Goal: Information Seeking & Learning: Learn about a topic

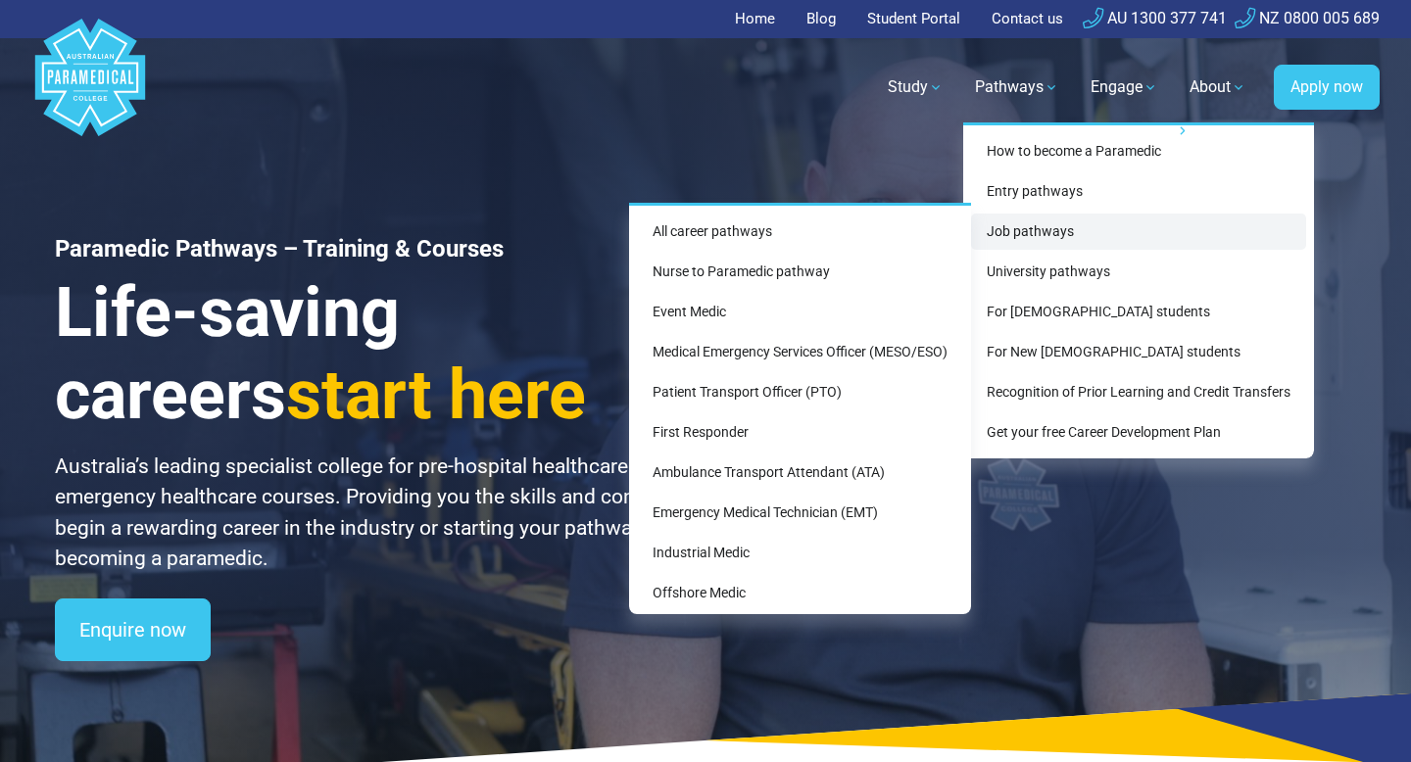
click at [1052, 230] on link "Job pathways" at bounding box center [1138, 232] width 335 height 36
click at [1053, 231] on link "Job pathways" at bounding box center [1138, 232] width 335 height 36
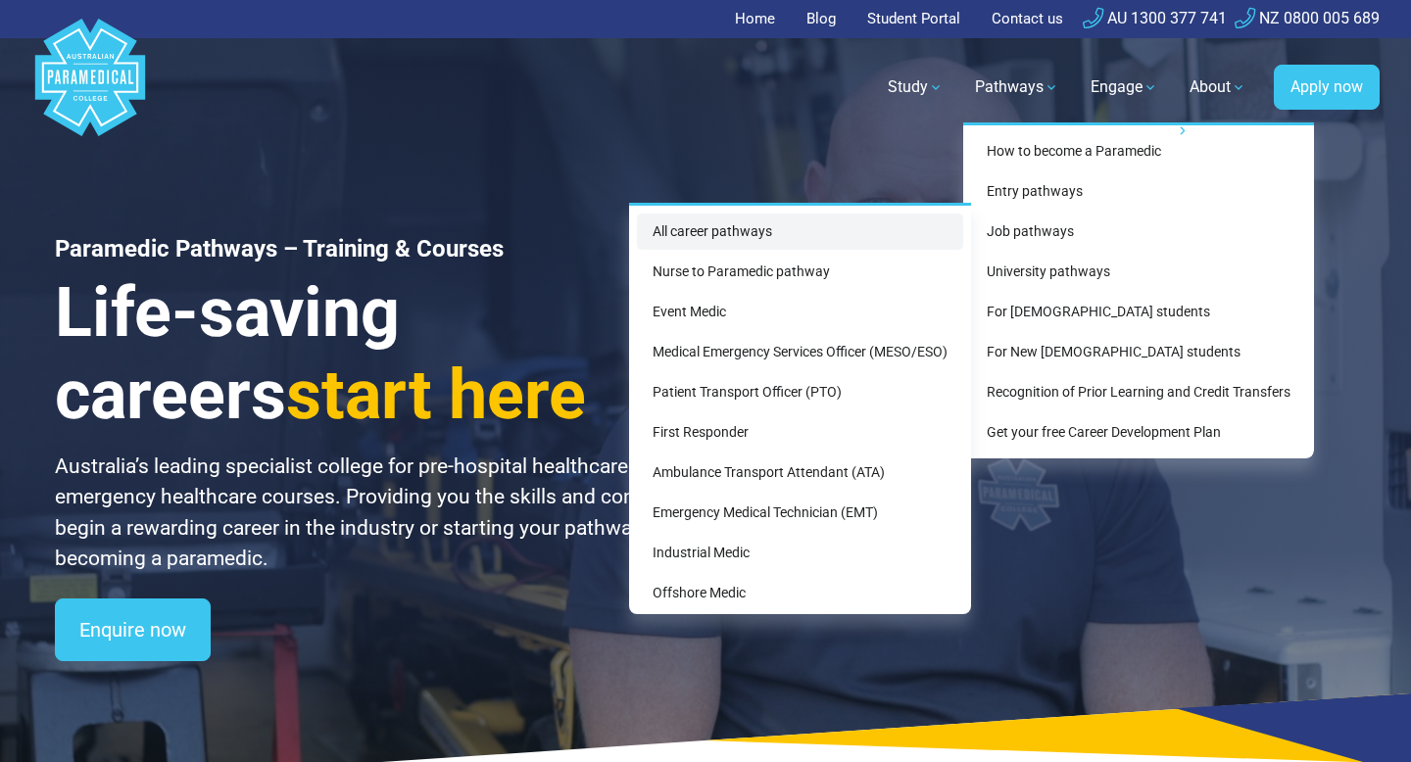
click at [900, 225] on link "All career pathways" at bounding box center [800, 232] width 326 height 36
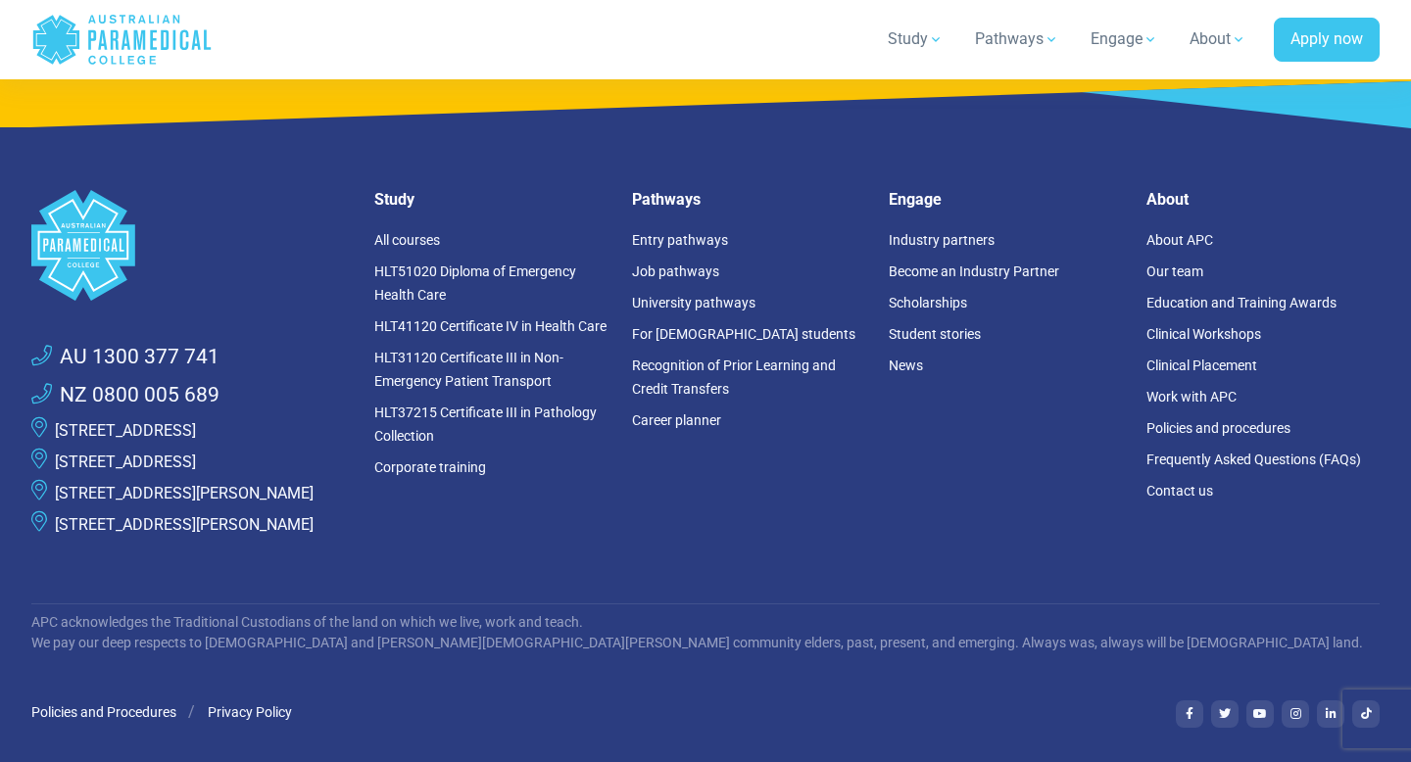
scroll to position [4763, 0]
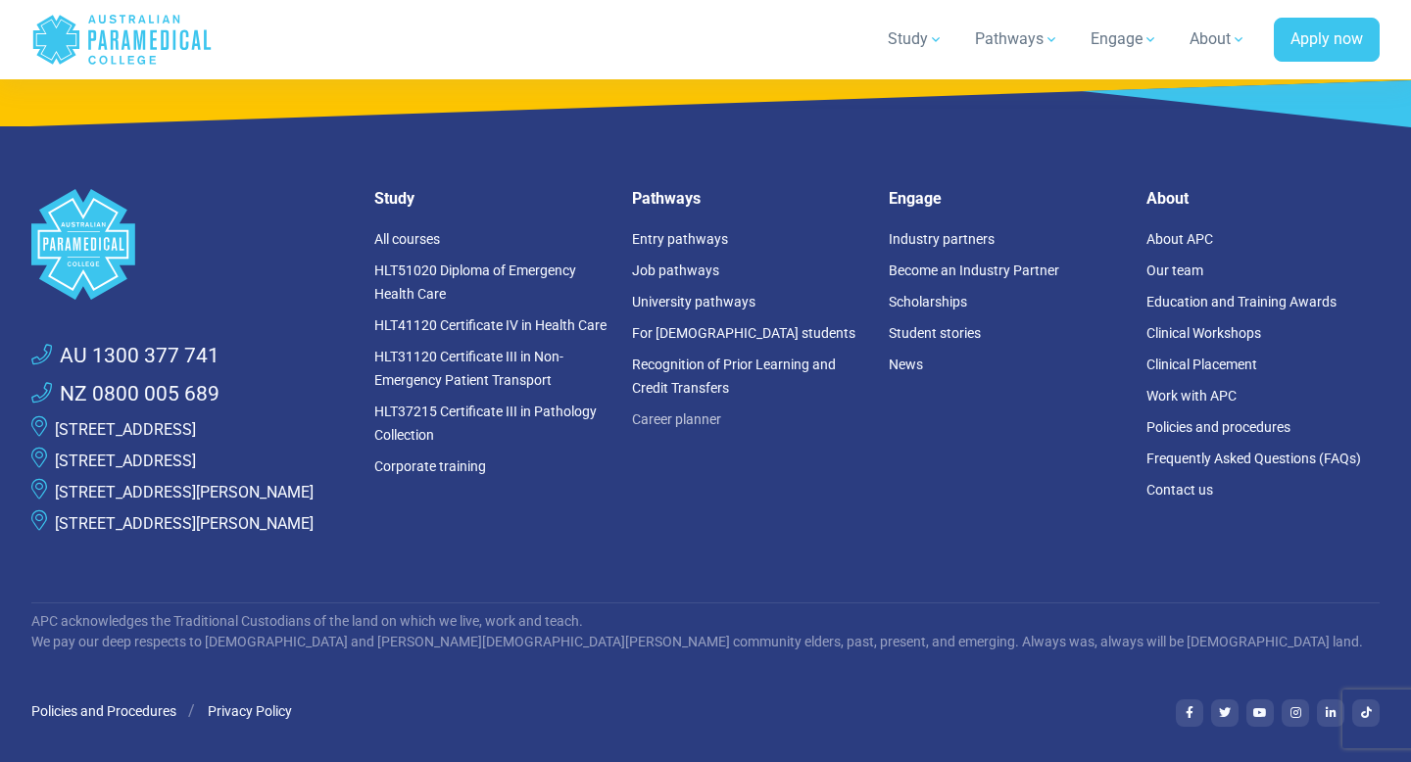
click at [690, 412] on link "Career planner" at bounding box center [676, 420] width 89 height 16
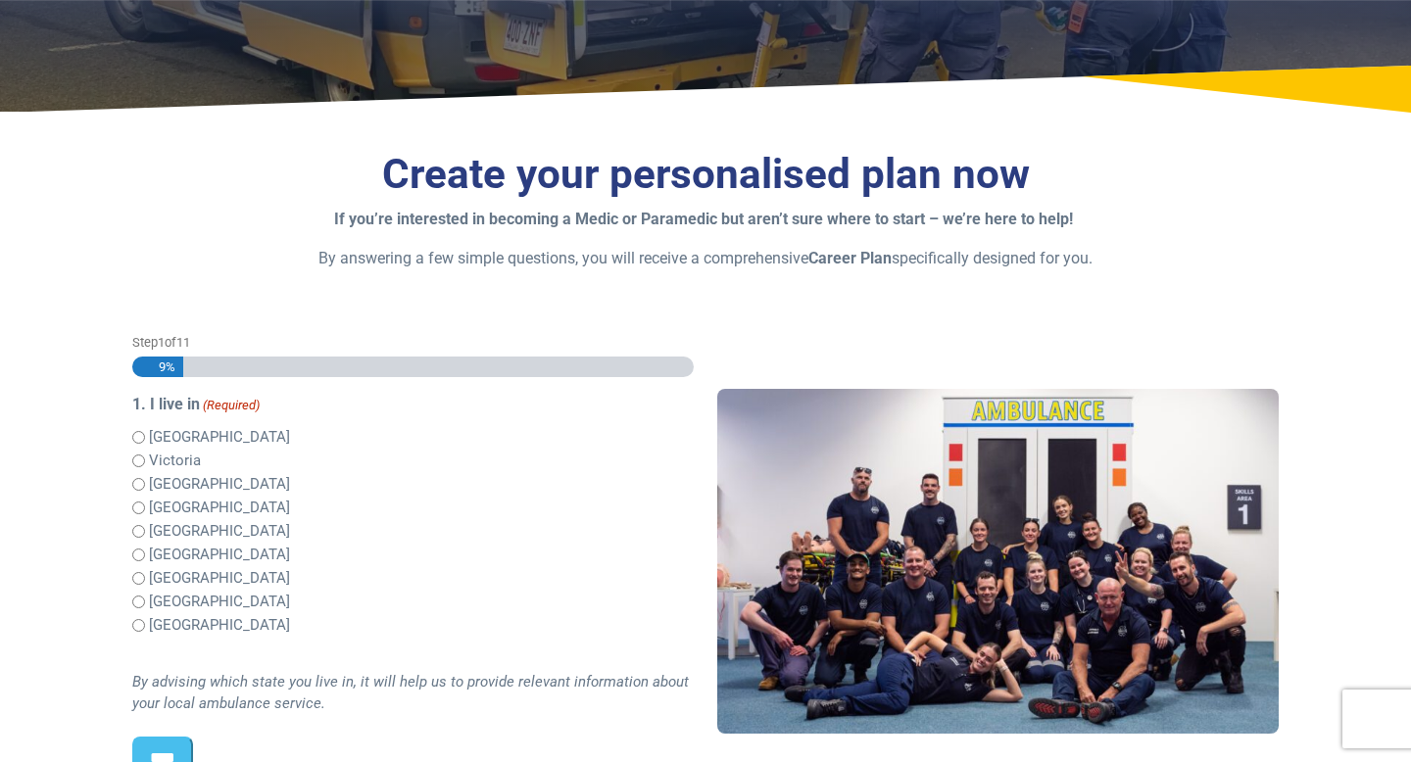
scroll to position [340, 0]
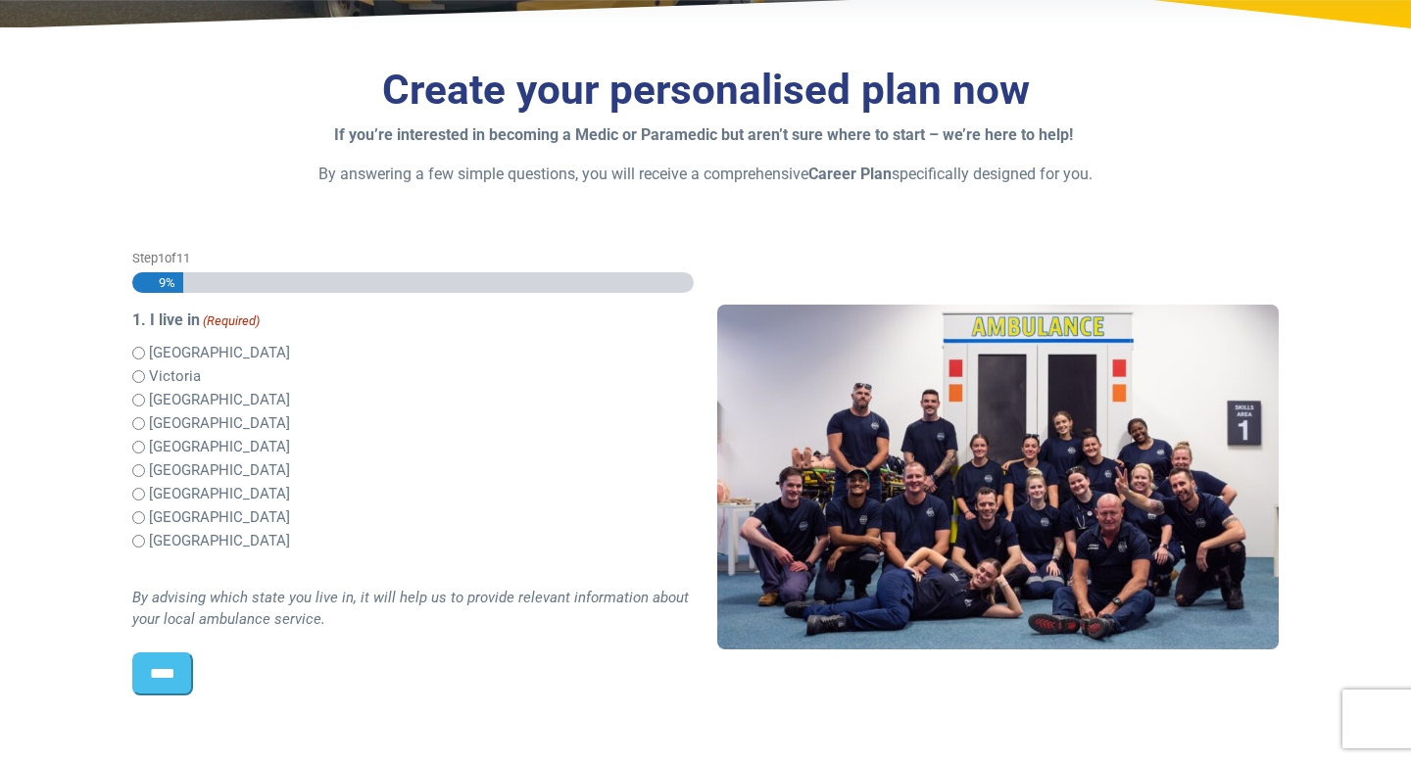
click at [167, 682] on input "****" at bounding box center [162, 674] width 61 height 43
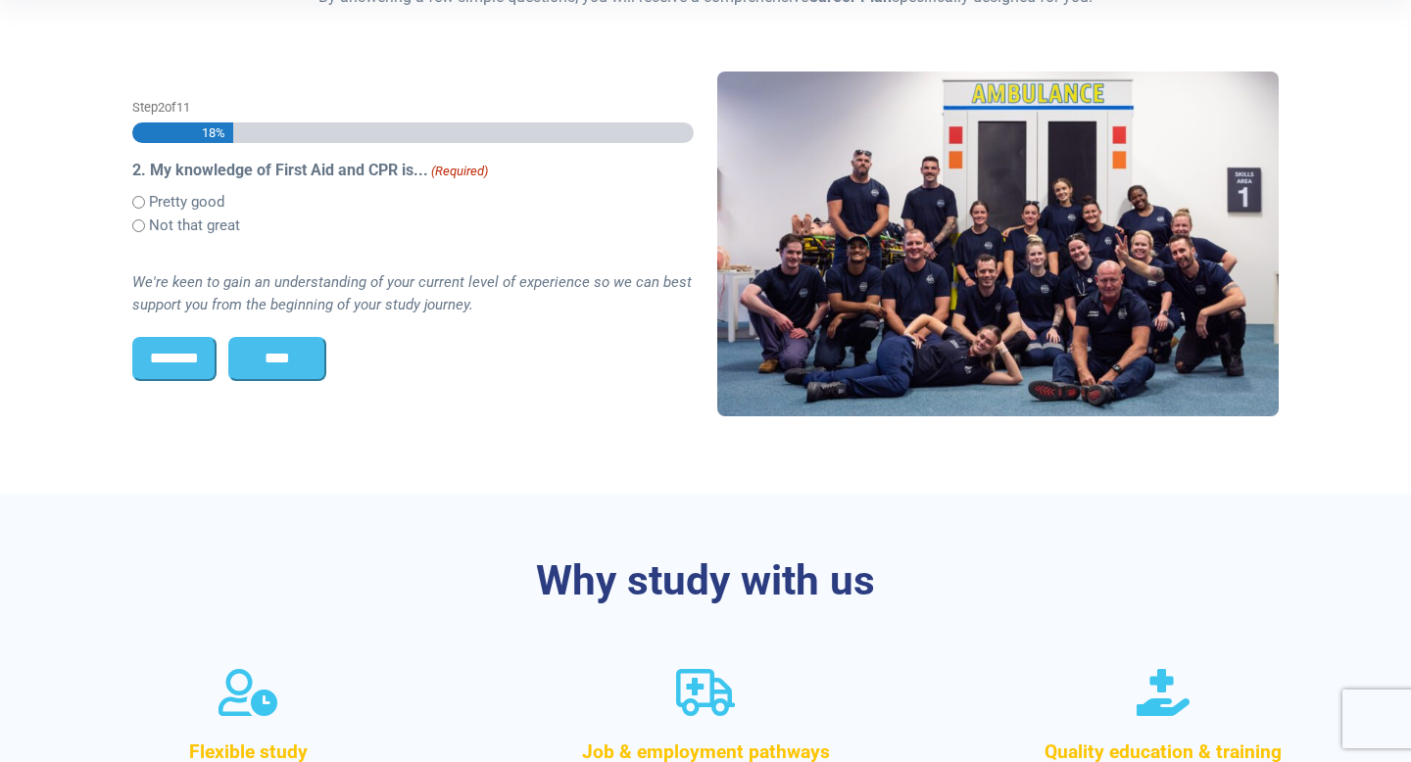
scroll to position [0, 0]
click at [269, 356] on input "****" at bounding box center [277, 358] width 98 height 43
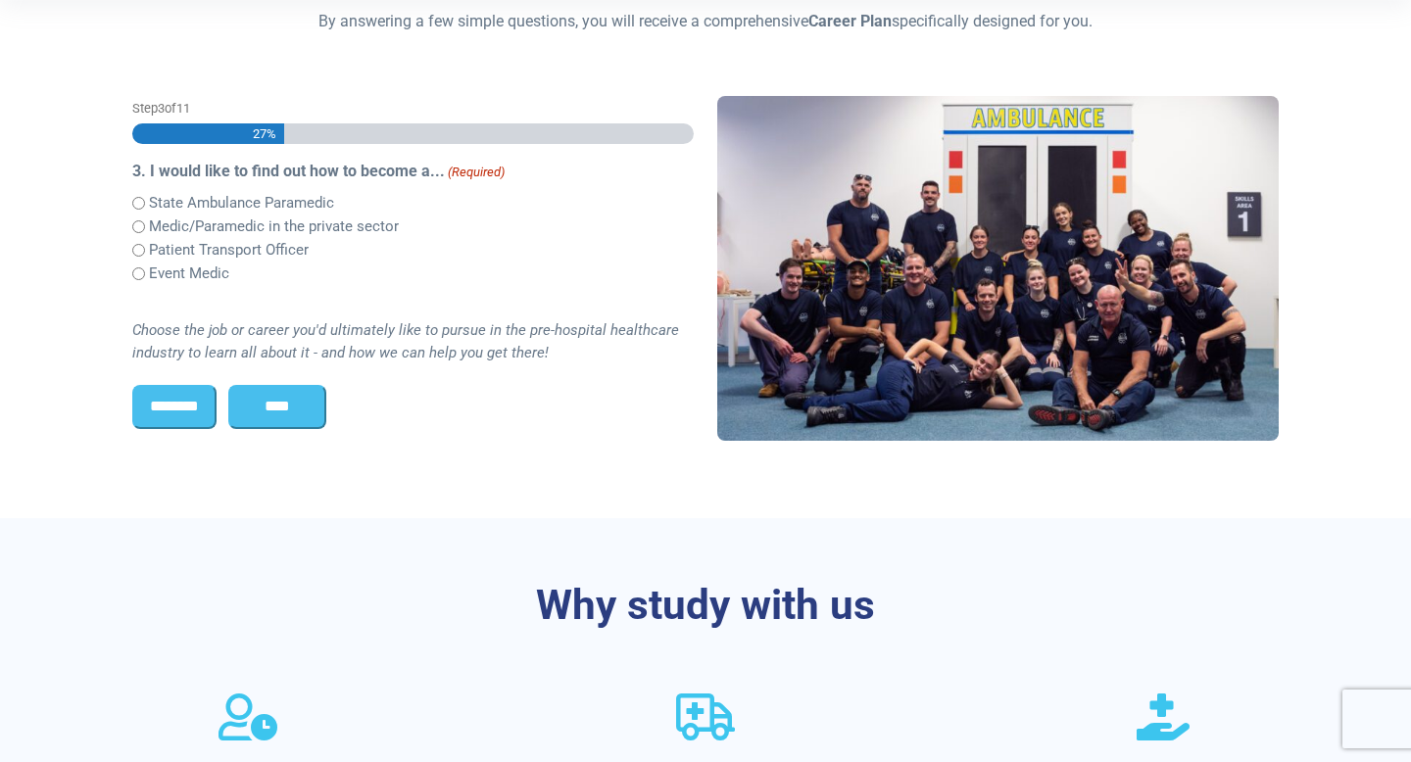
click at [132, 217] on div "Medic/Paramedic in the private sector" at bounding box center [413, 227] width 562 height 24
click at [137, 217] on div "Medic/Paramedic in the private sector" at bounding box center [413, 227] width 562 height 24
click at [269, 406] on input "****" at bounding box center [277, 406] width 98 height 43
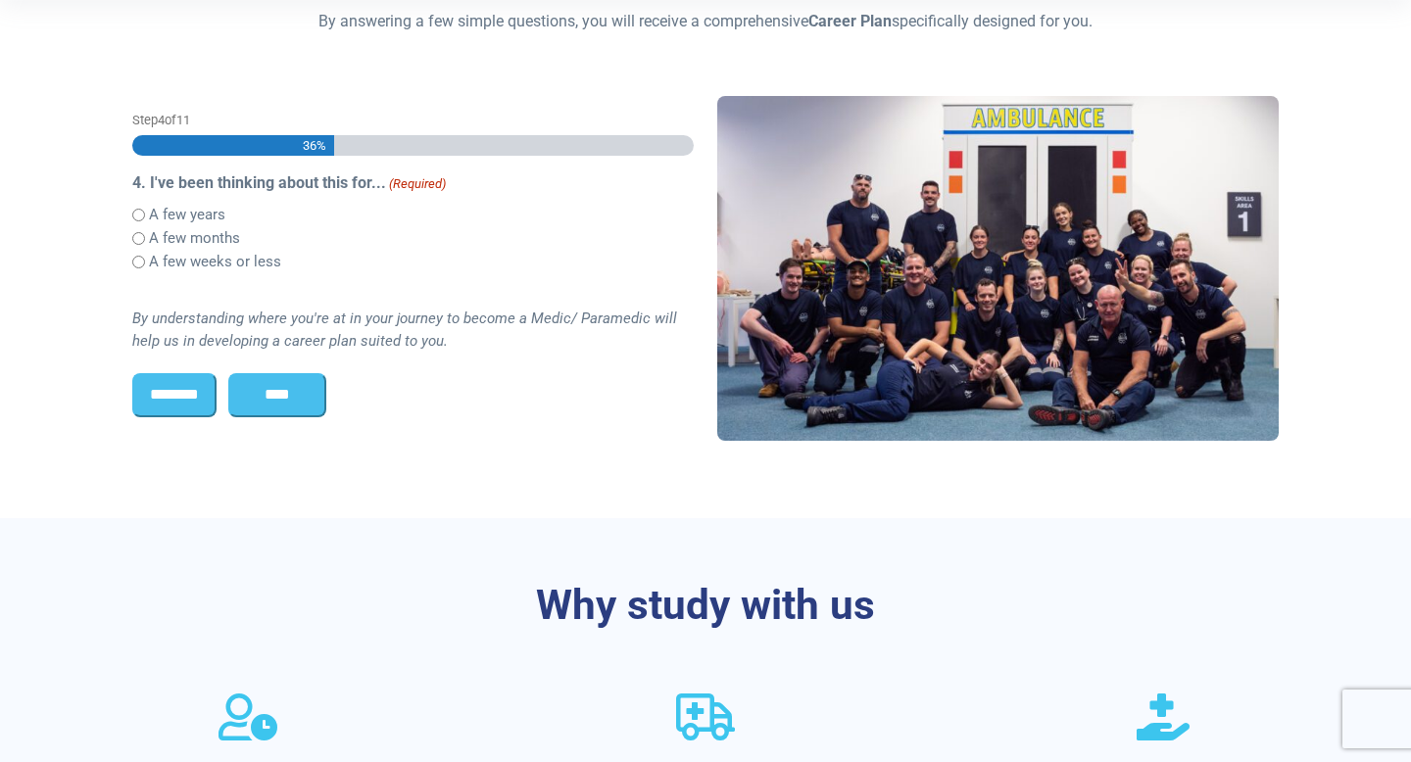
scroll to position [505, 0]
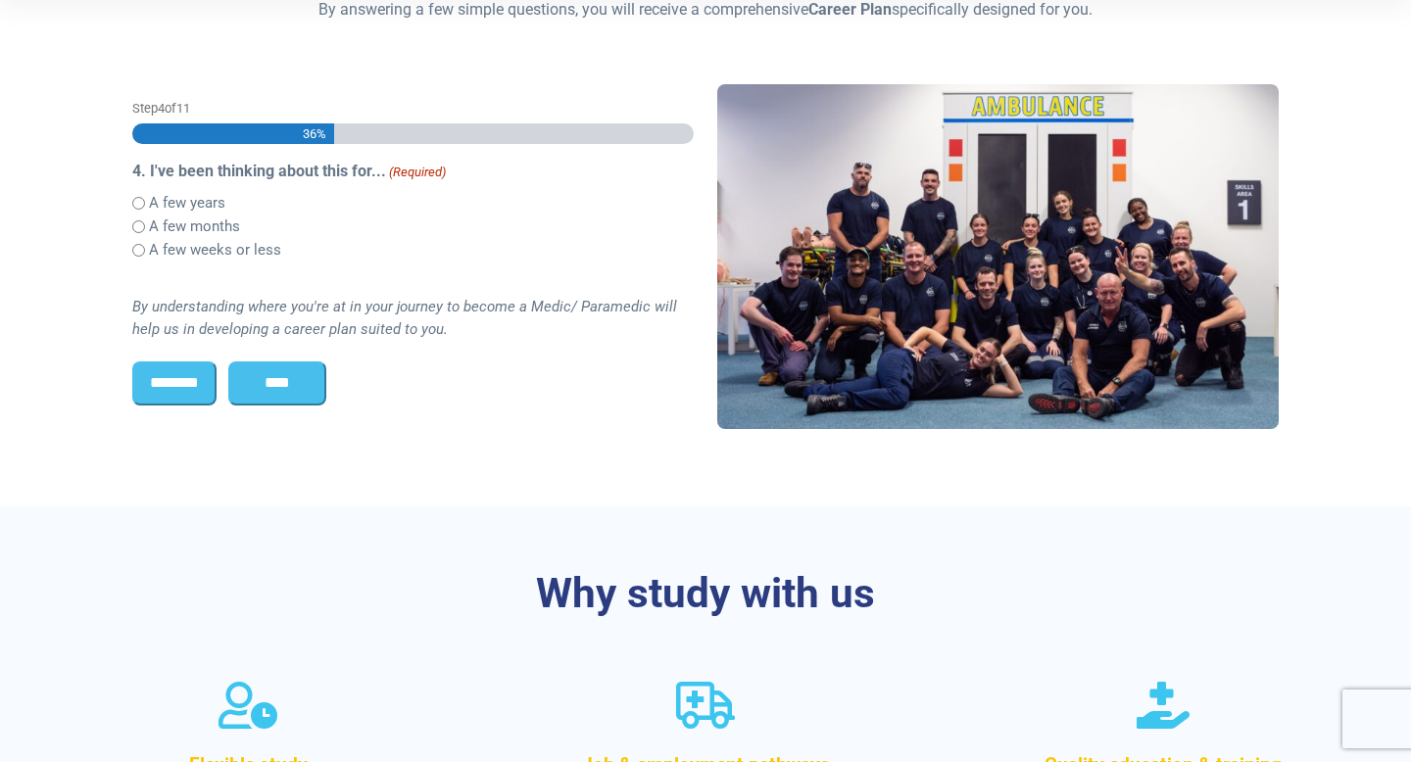
click at [133, 194] on div "A few years" at bounding box center [413, 203] width 562 height 24
click at [245, 380] on input "****" at bounding box center [277, 383] width 98 height 43
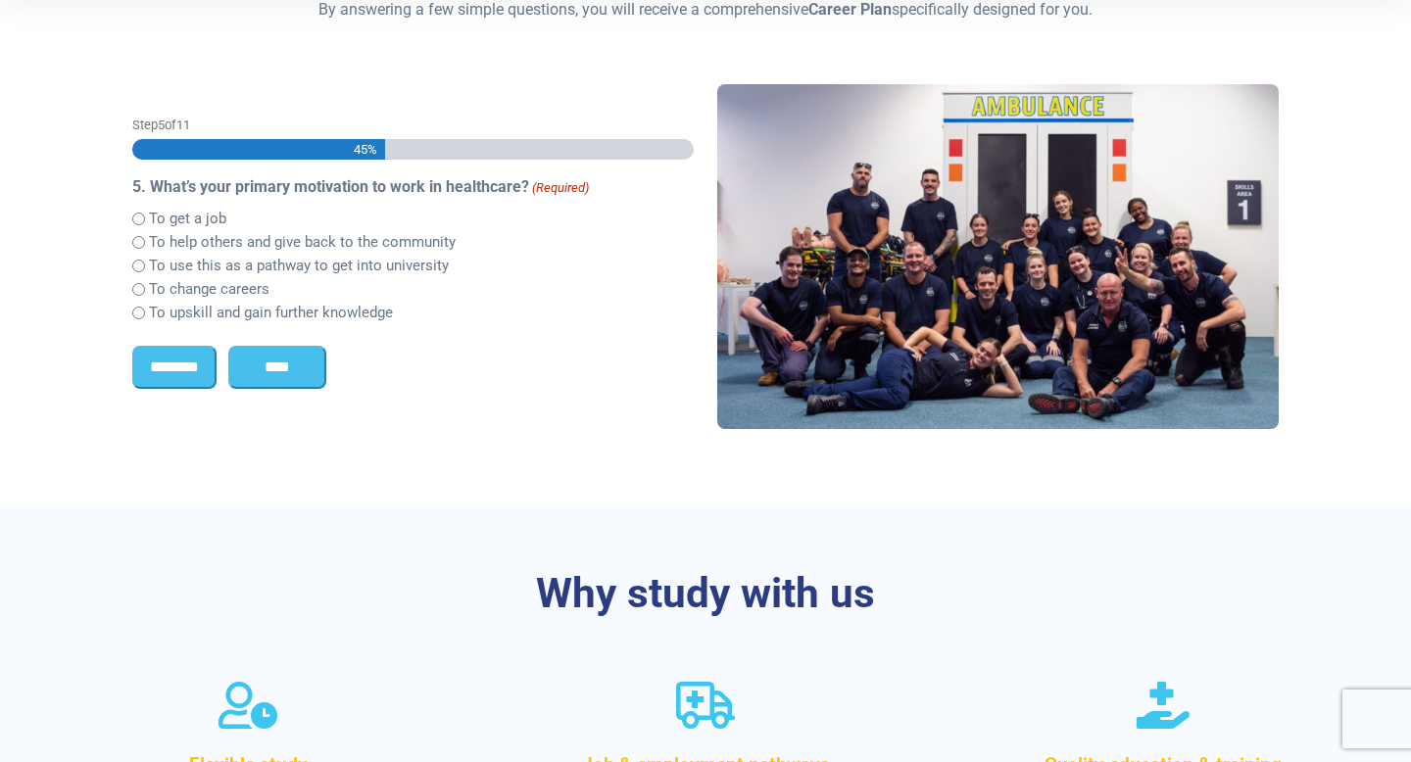
scroll to position [520, 0]
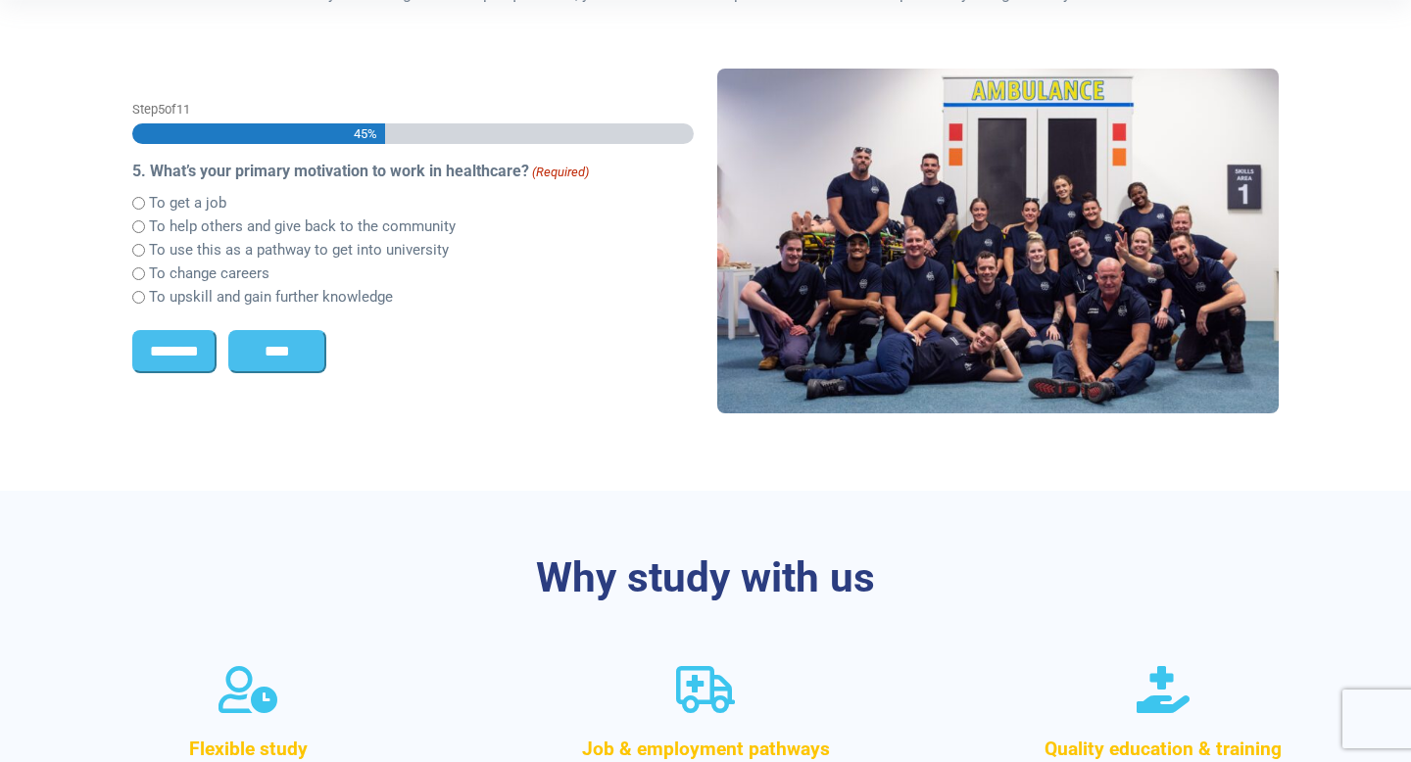
click at [144, 219] on div "To help others and give back to the community" at bounding box center [413, 227] width 562 height 24
click at [290, 352] on input "****" at bounding box center [277, 351] width 98 height 43
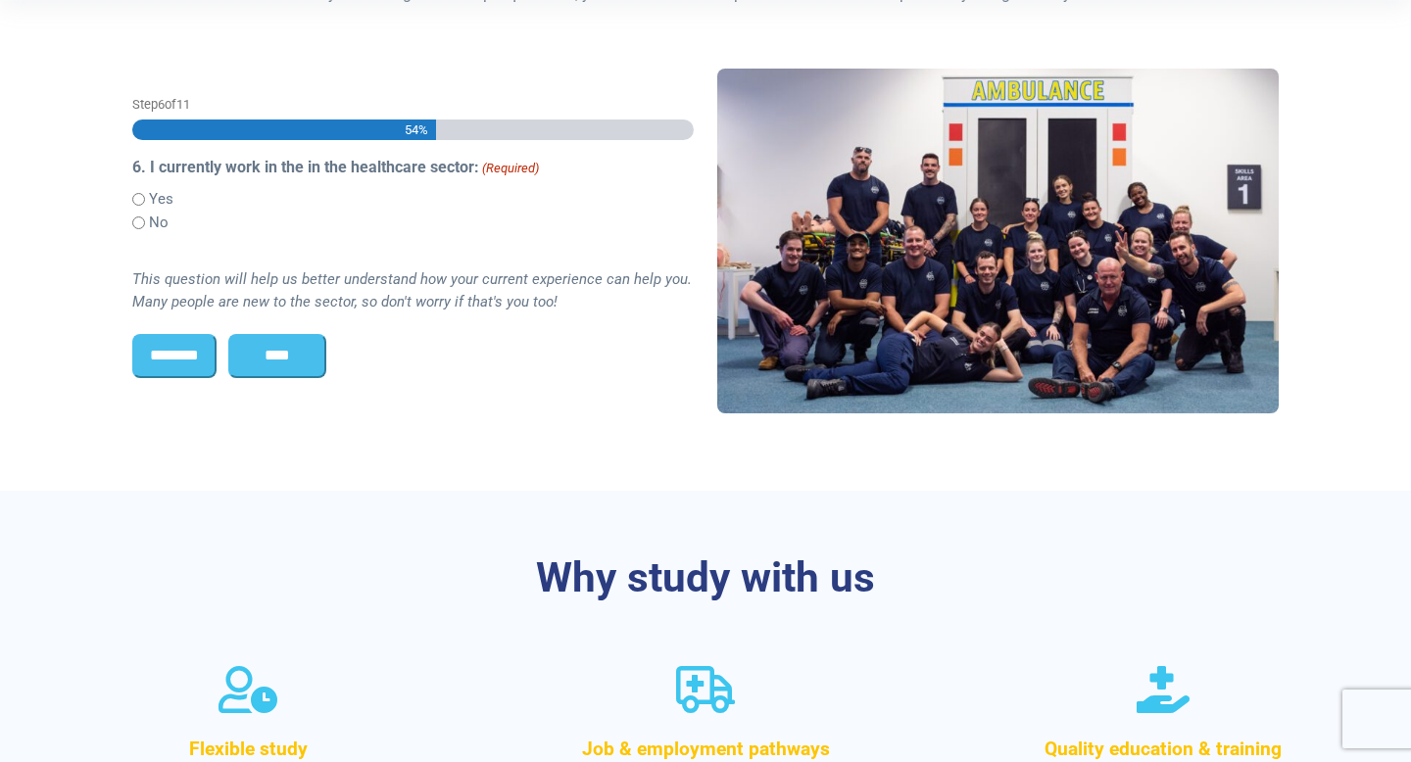
scroll to position [517, 0]
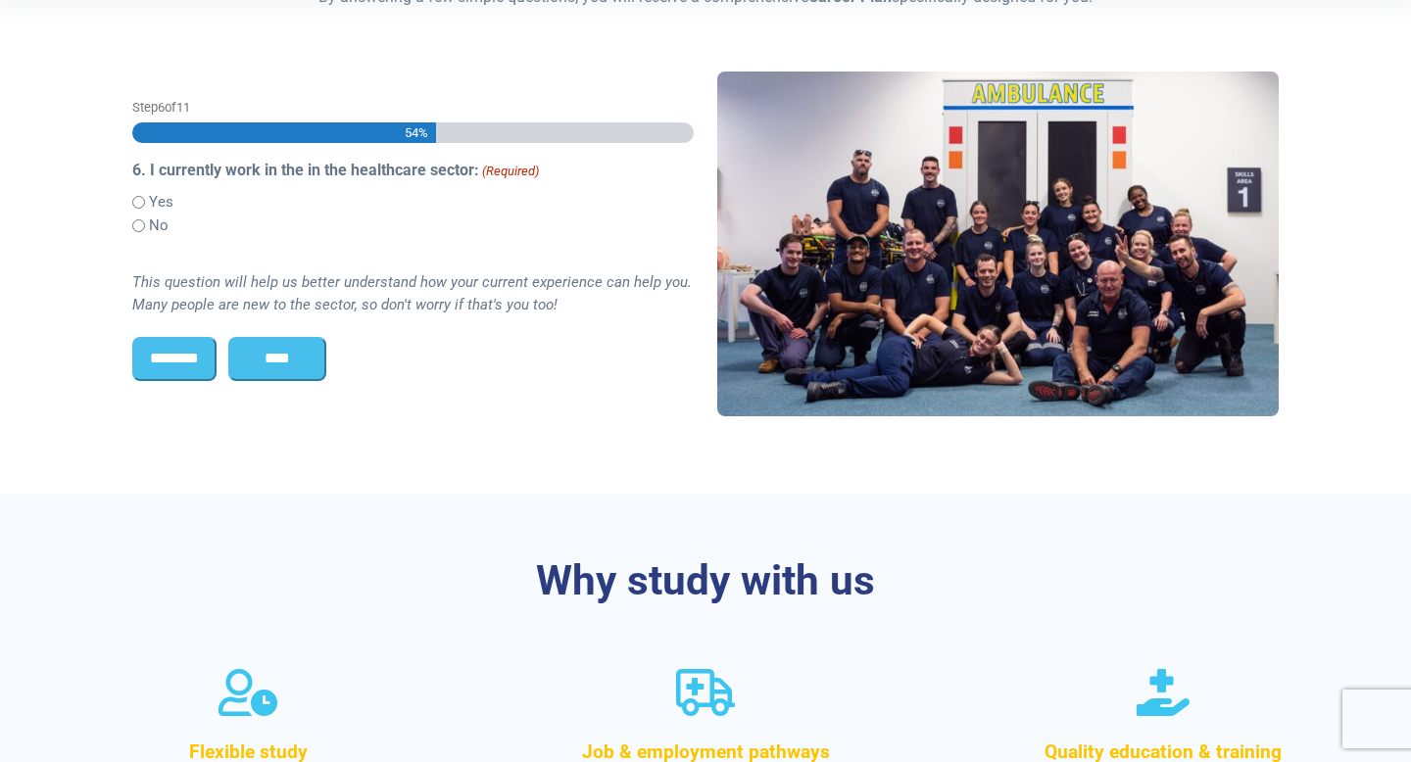
click at [272, 373] on input "****" at bounding box center [277, 358] width 98 height 43
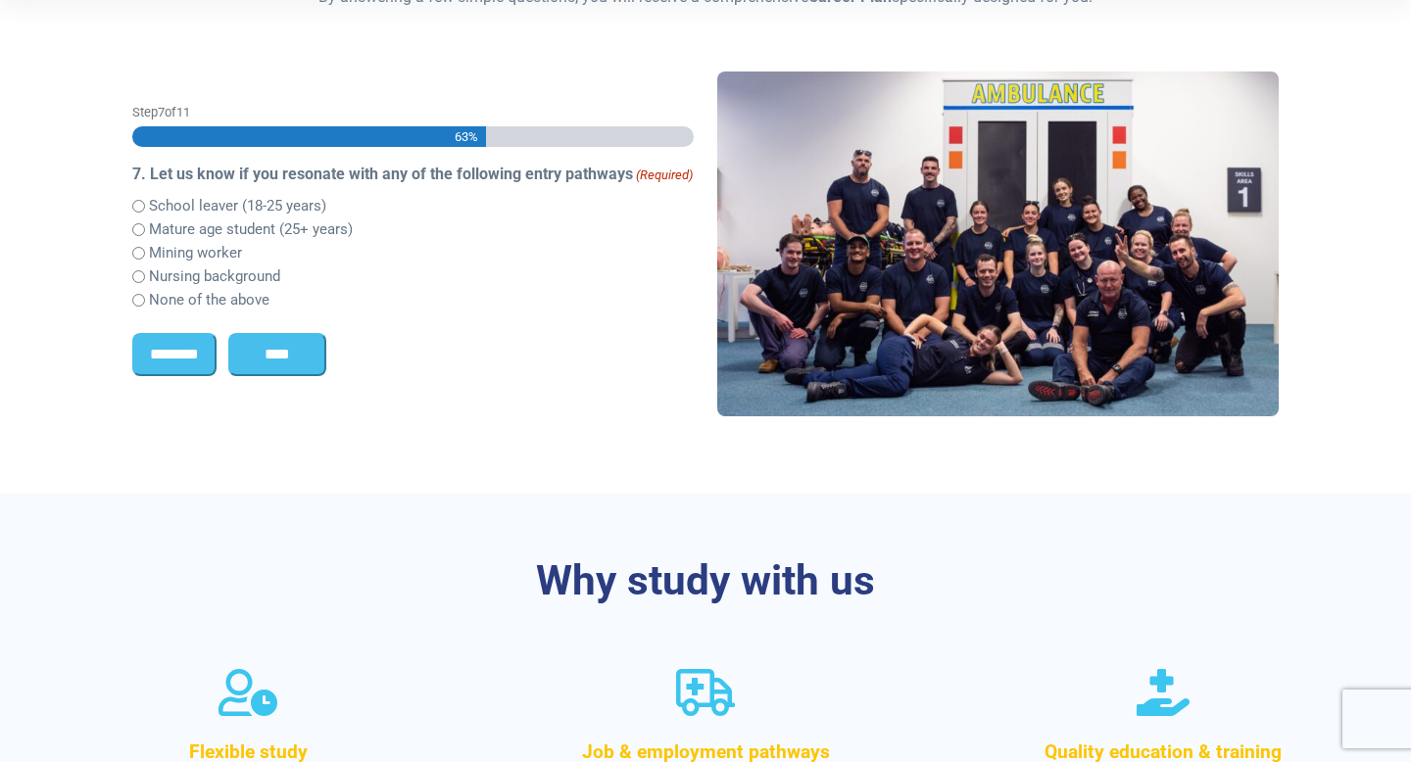
scroll to position [520, 0]
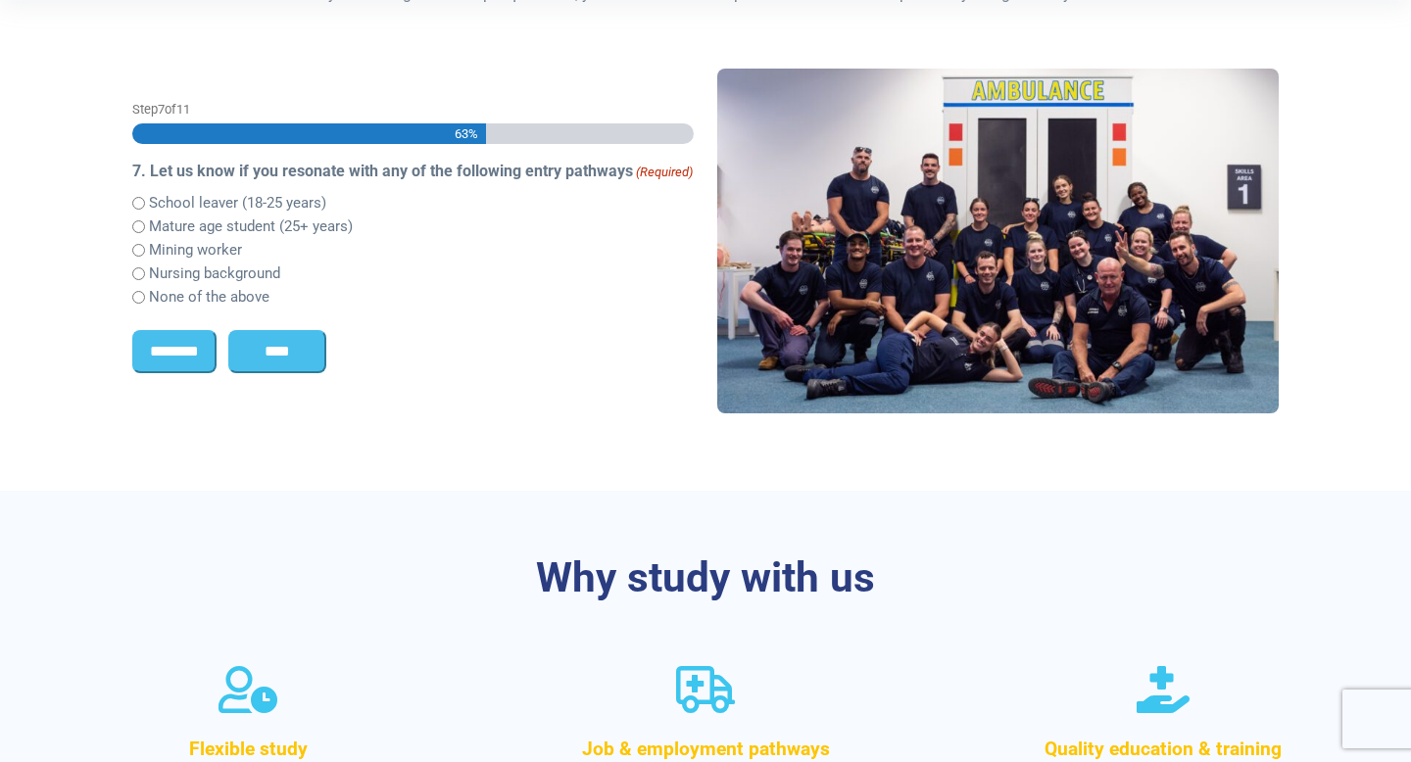
click at [232, 293] on label "None of the above" at bounding box center [209, 297] width 121 height 23
click at [263, 351] on input "****" at bounding box center [277, 351] width 98 height 43
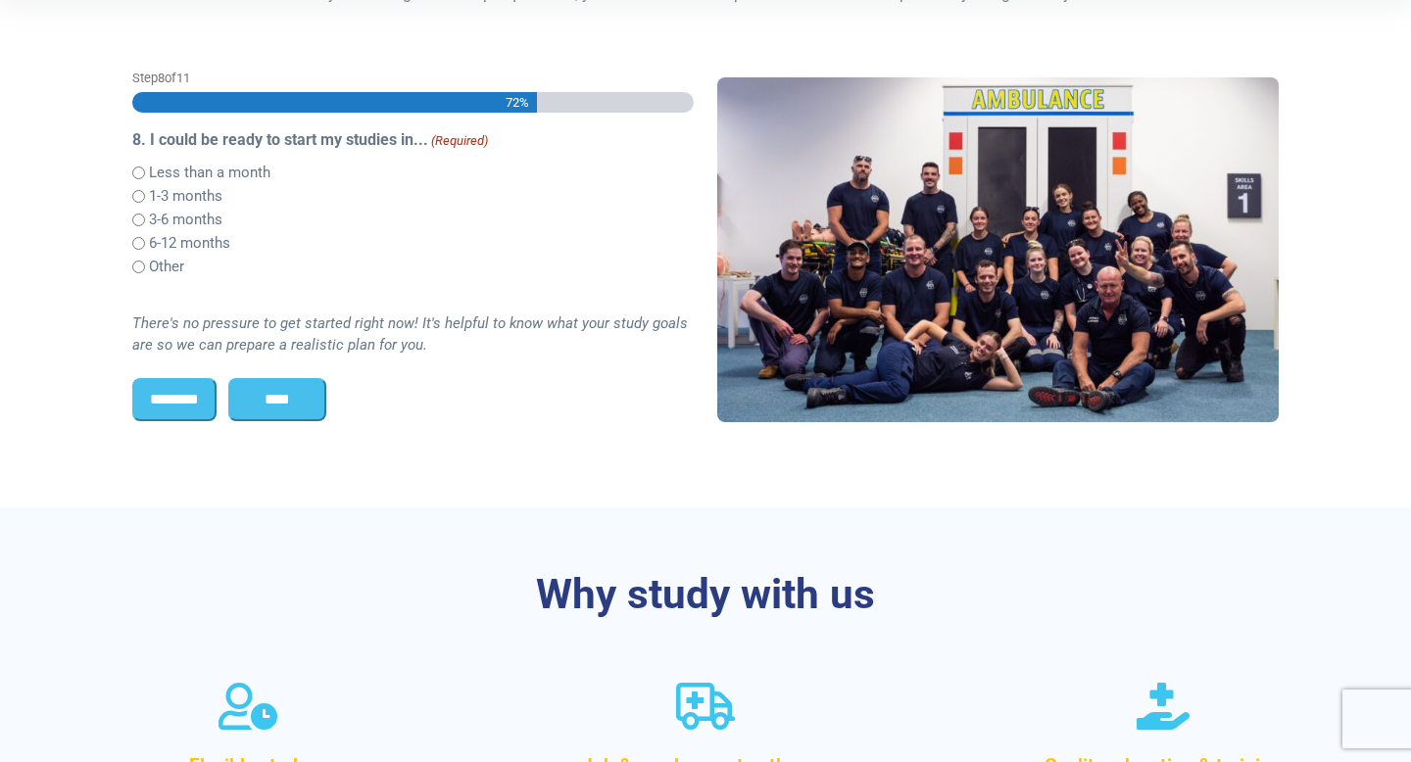
scroll to position [0, 0]
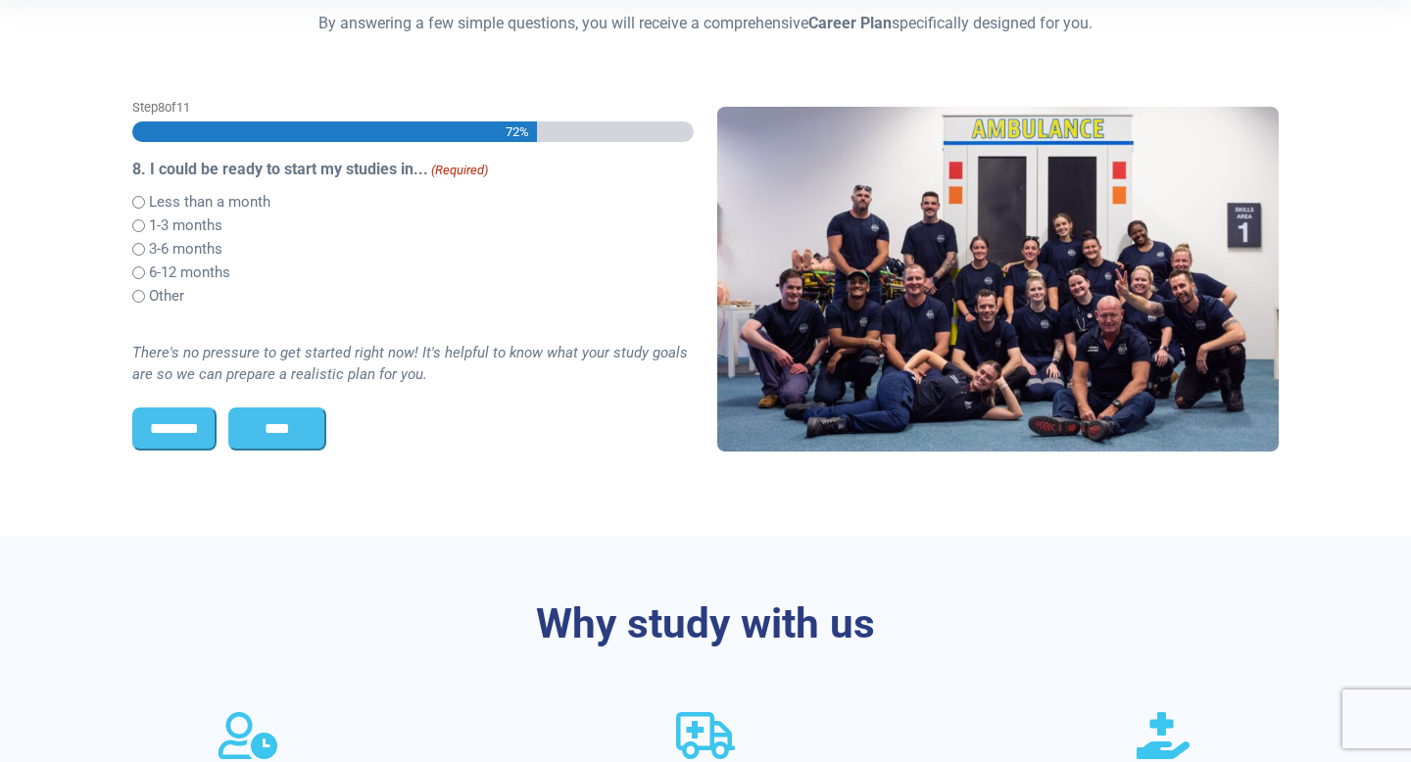
click at [145, 268] on div "6-12 months" at bounding box center [413, 272] width 562 height 24
click at [268, 424] on input "****" at bounding box center [277, 429] width 98 height 43
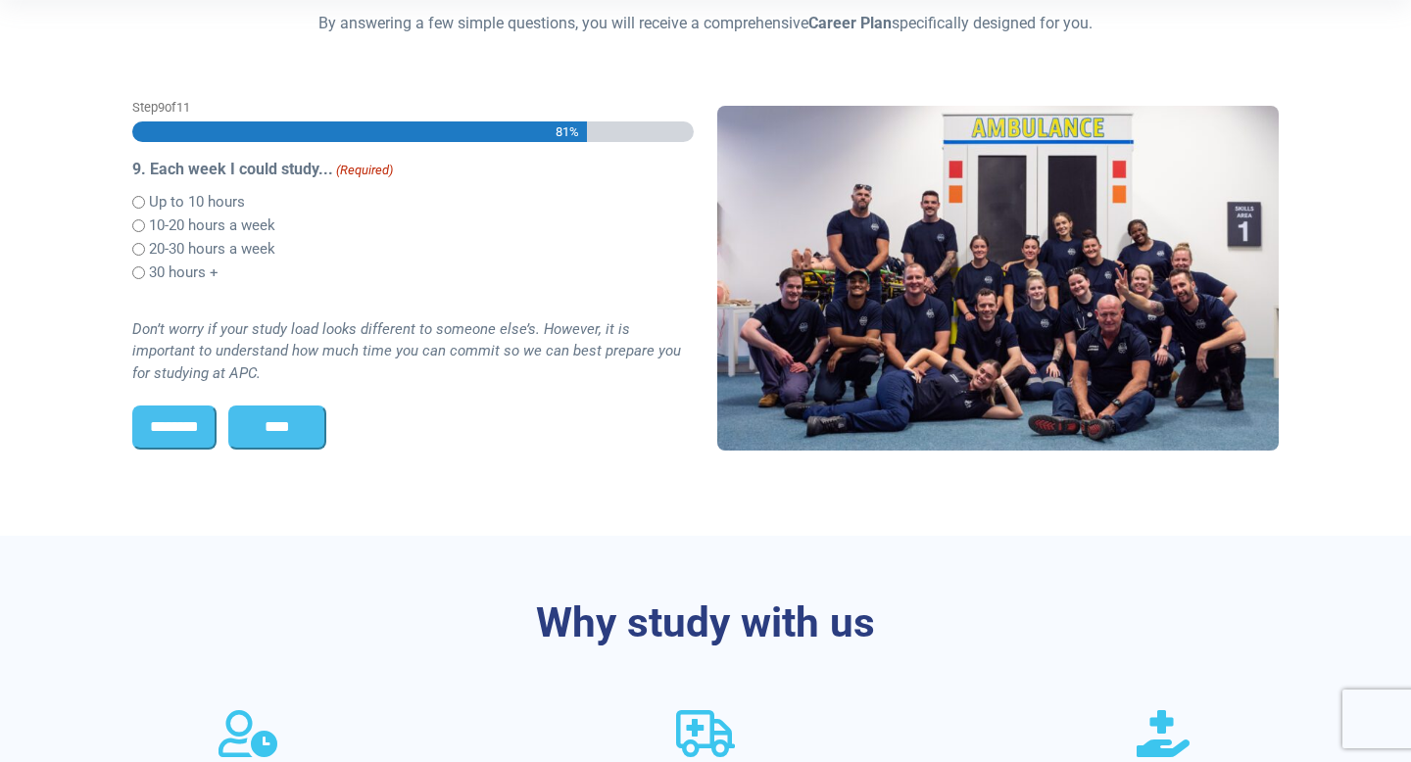
click at [290, 422] on input "****" at bounding box center [277, 427] width 98 height 43
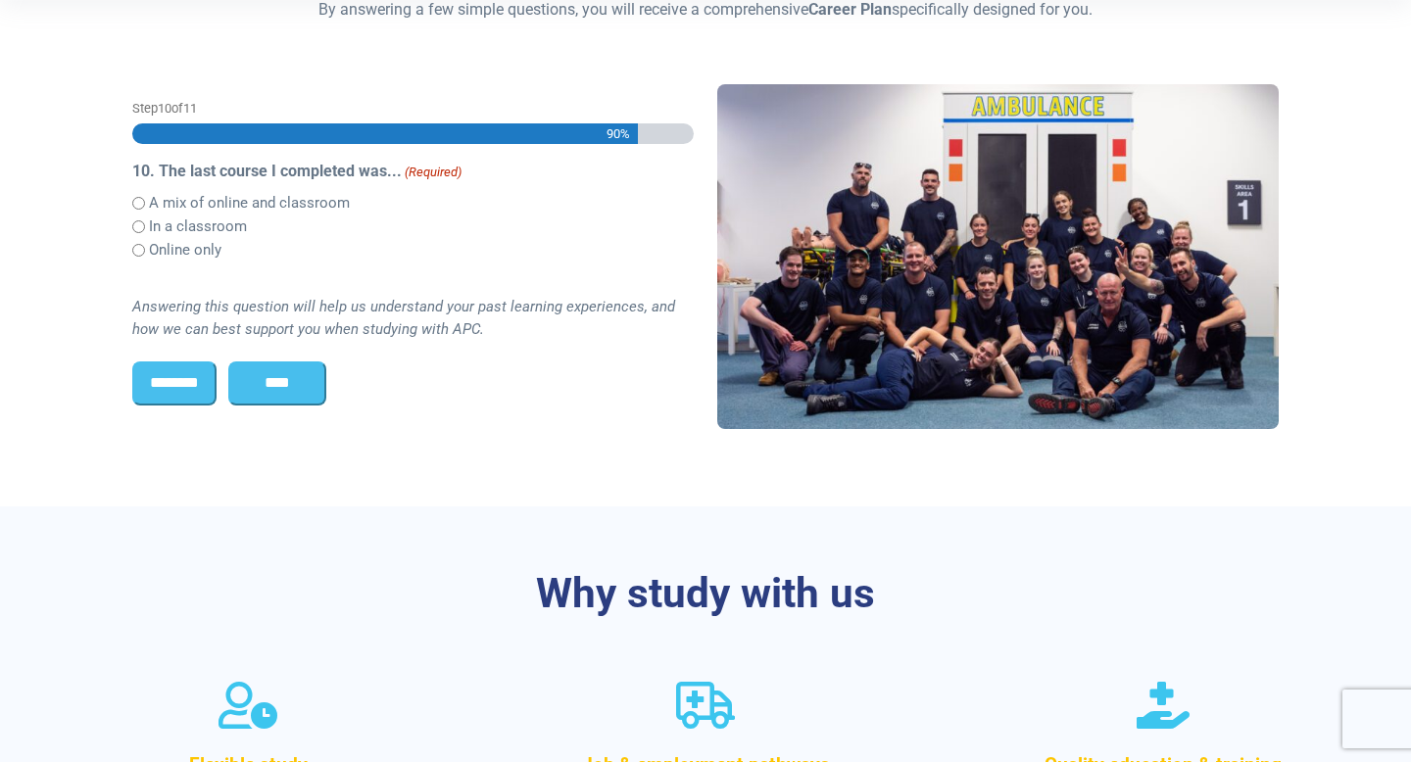
click at [244, 381] on input "****" at bounding box center [277, 383] width 98 height 43
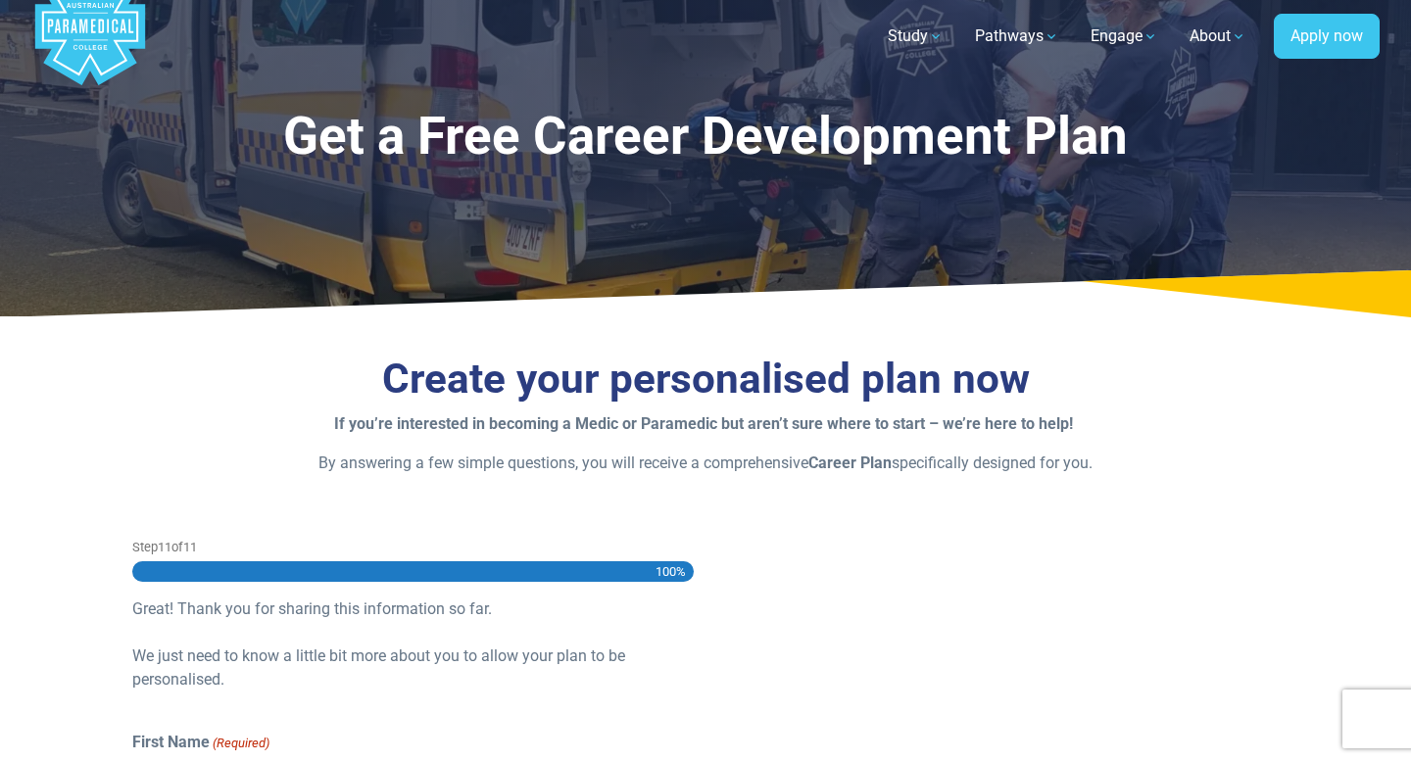
scroll to position [52, 0]
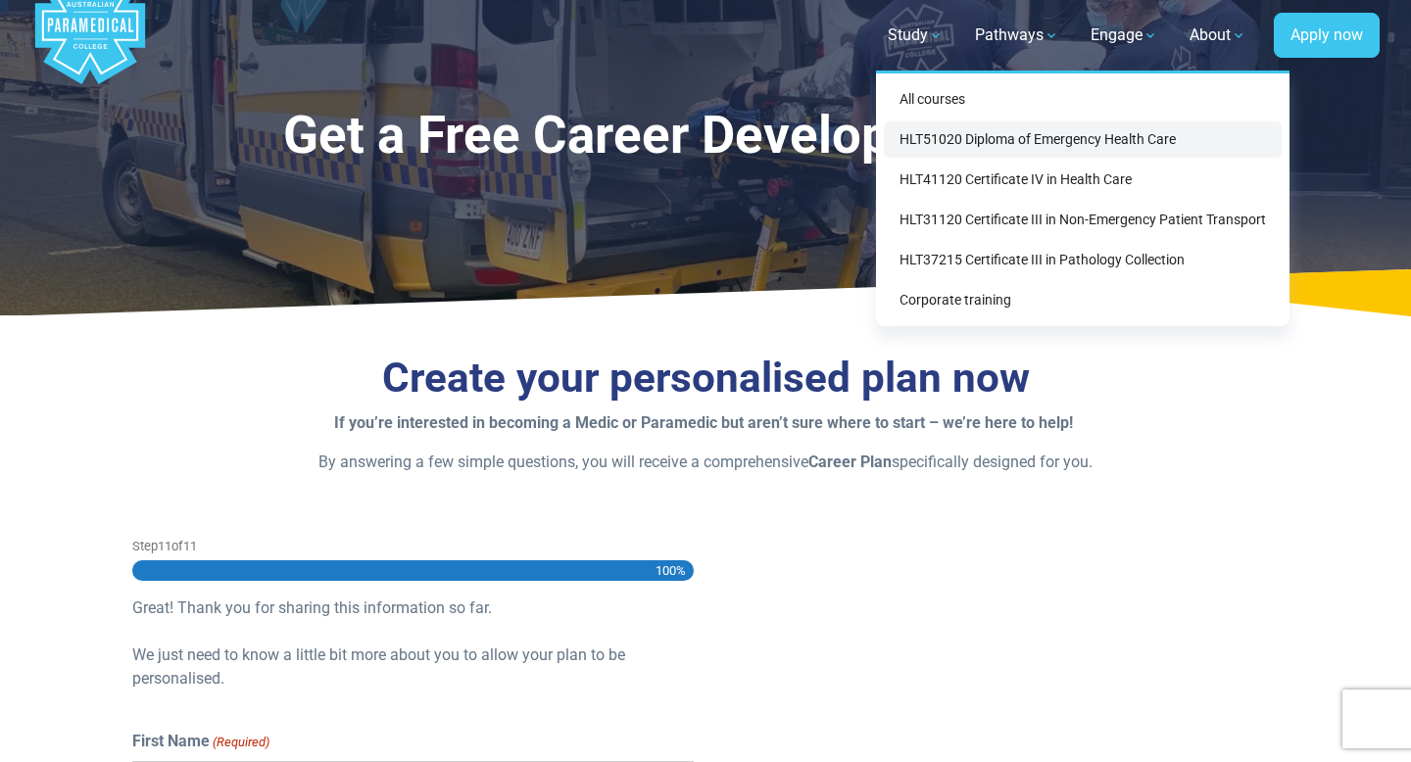
click at [972, 130] on link "HLT51020 Diploma of Emergency Health Care" at bounding box center [1083, 140] width 398 height 36
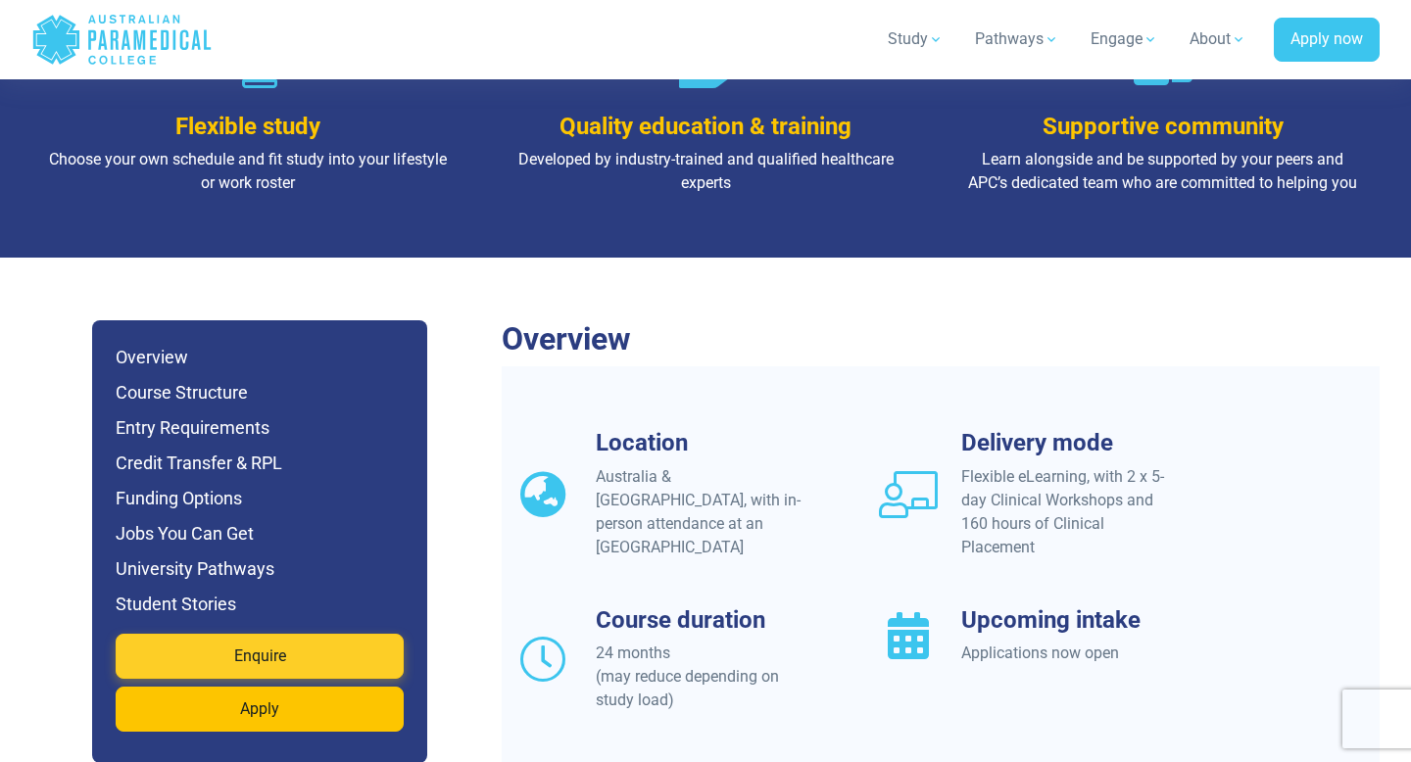
scroll to position [1529, 0]
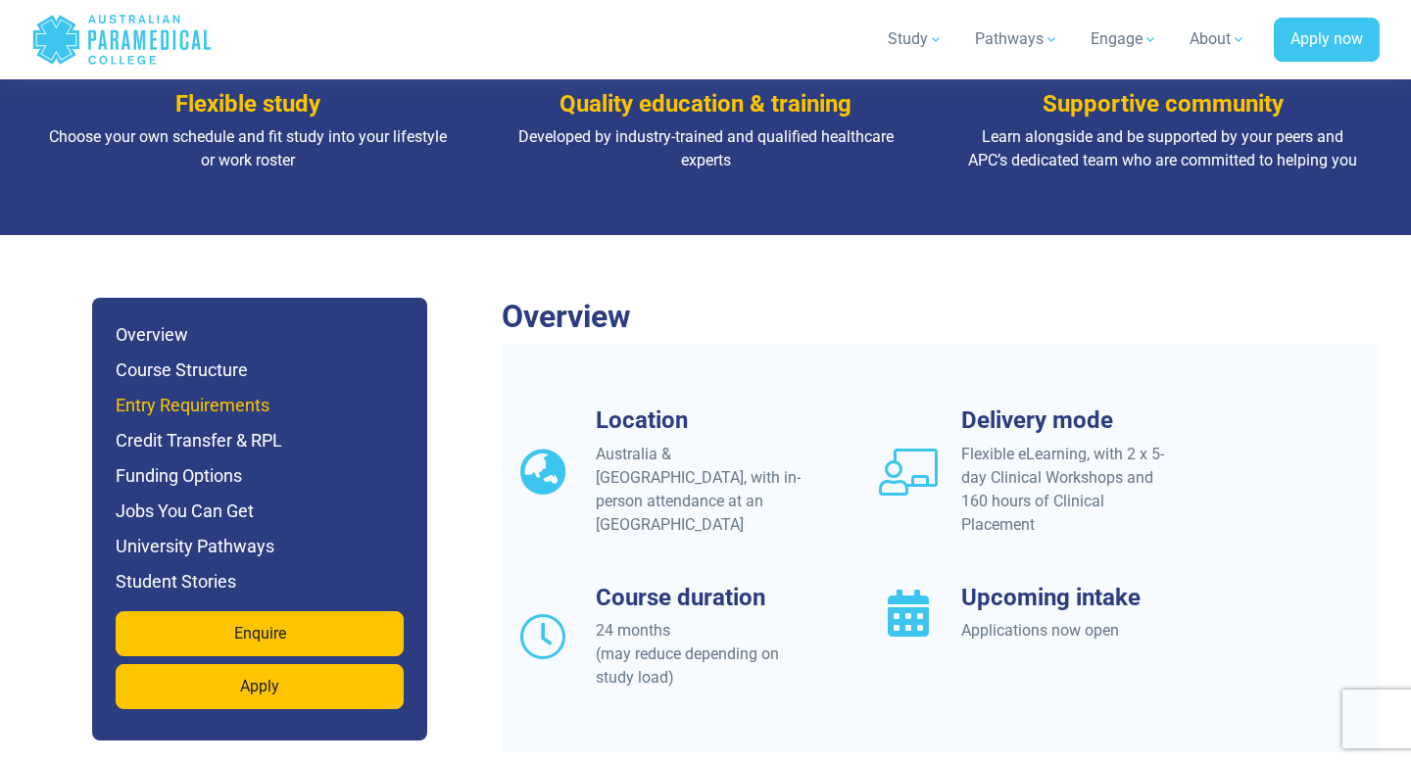
click at [193, 392] on h6 "Entry Requirements" at bounding box center [260, 405] width 288 height 27
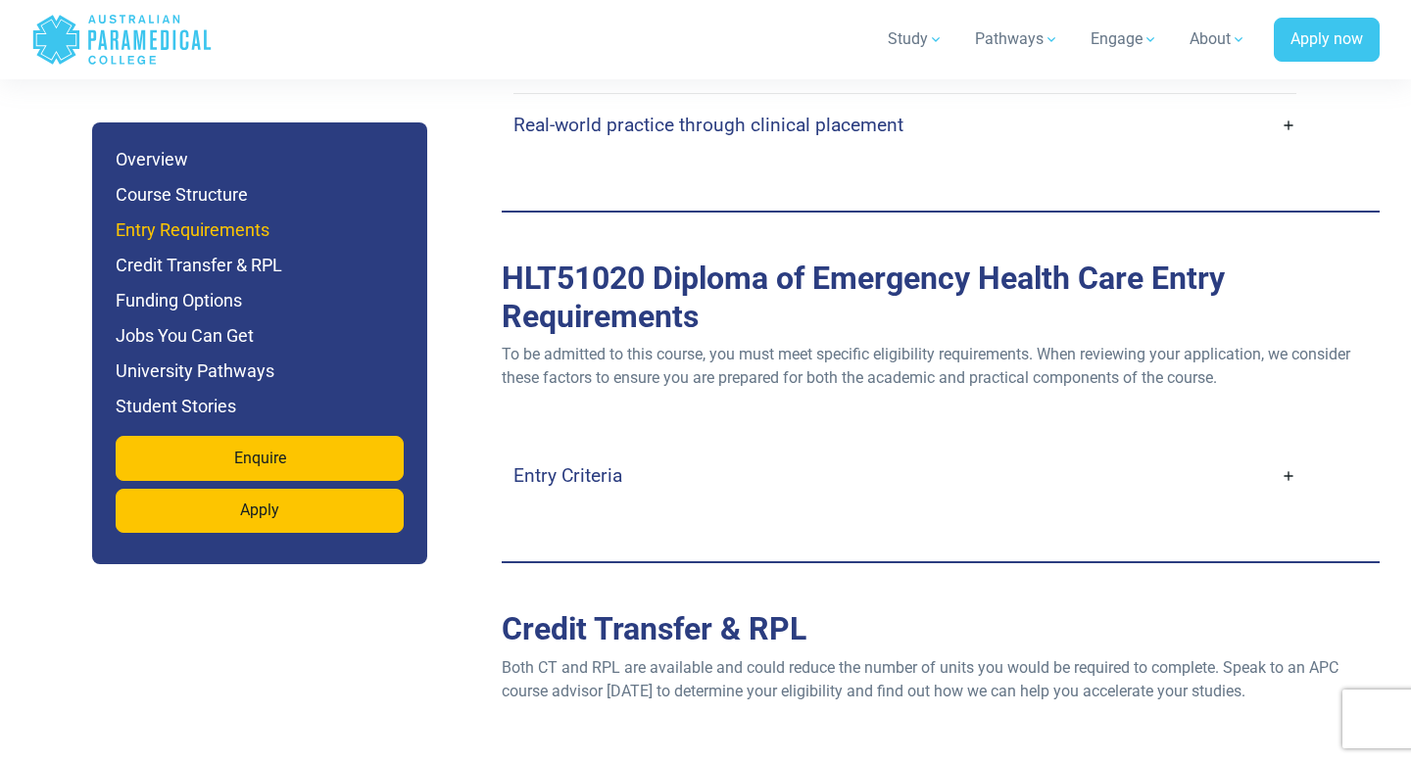
scroll to position [5314, 0]
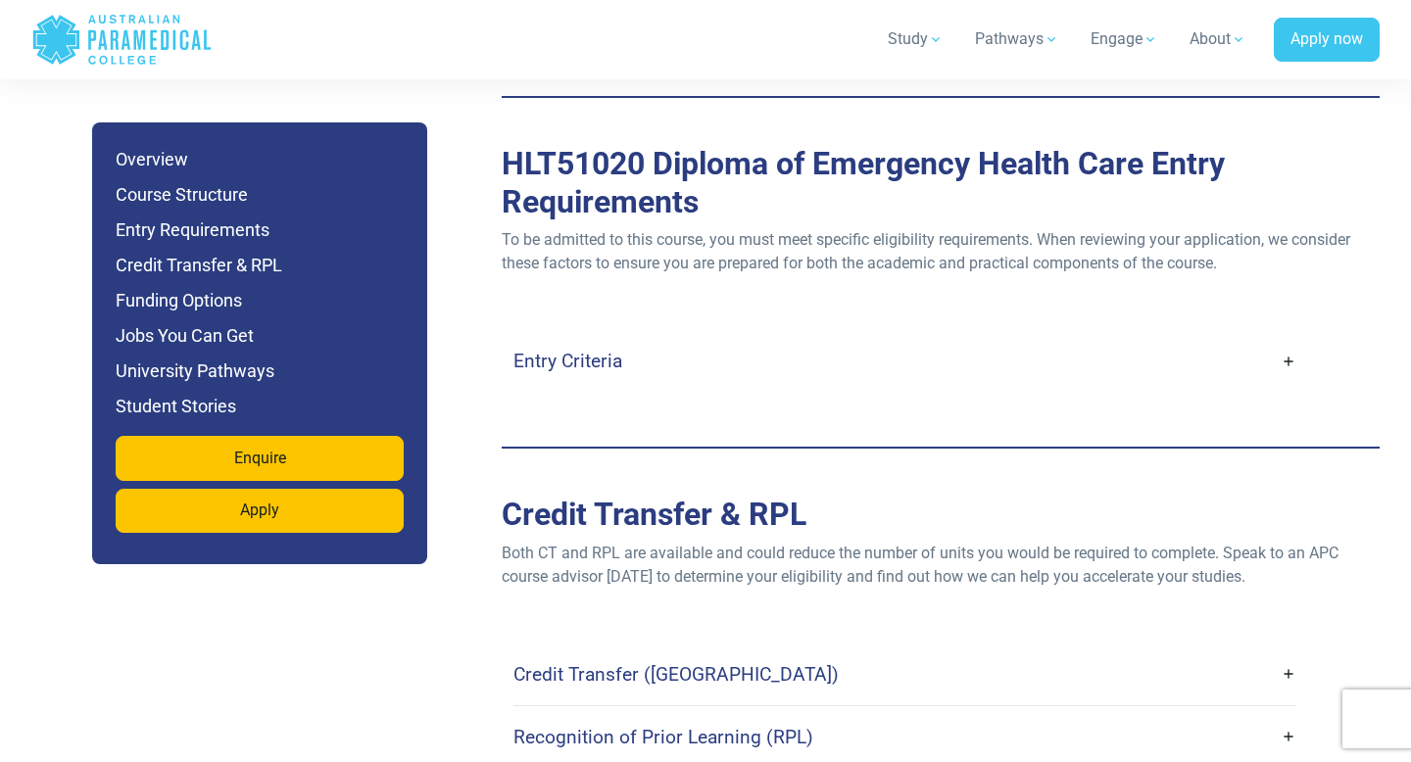
click at [717, 338] on link "Entry Criteria" at bounding box center [905, 361] width 783 height 46
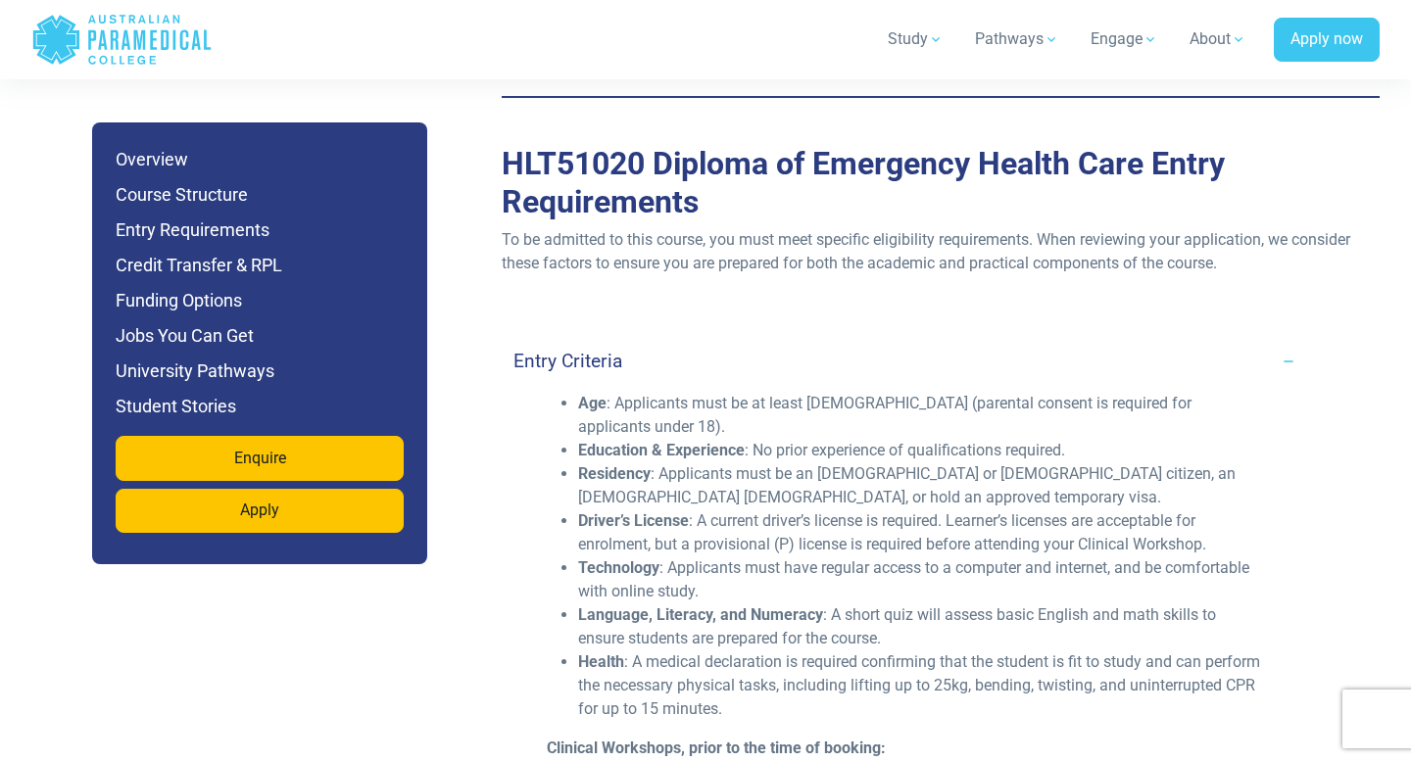
scroll to position [5336, 0]
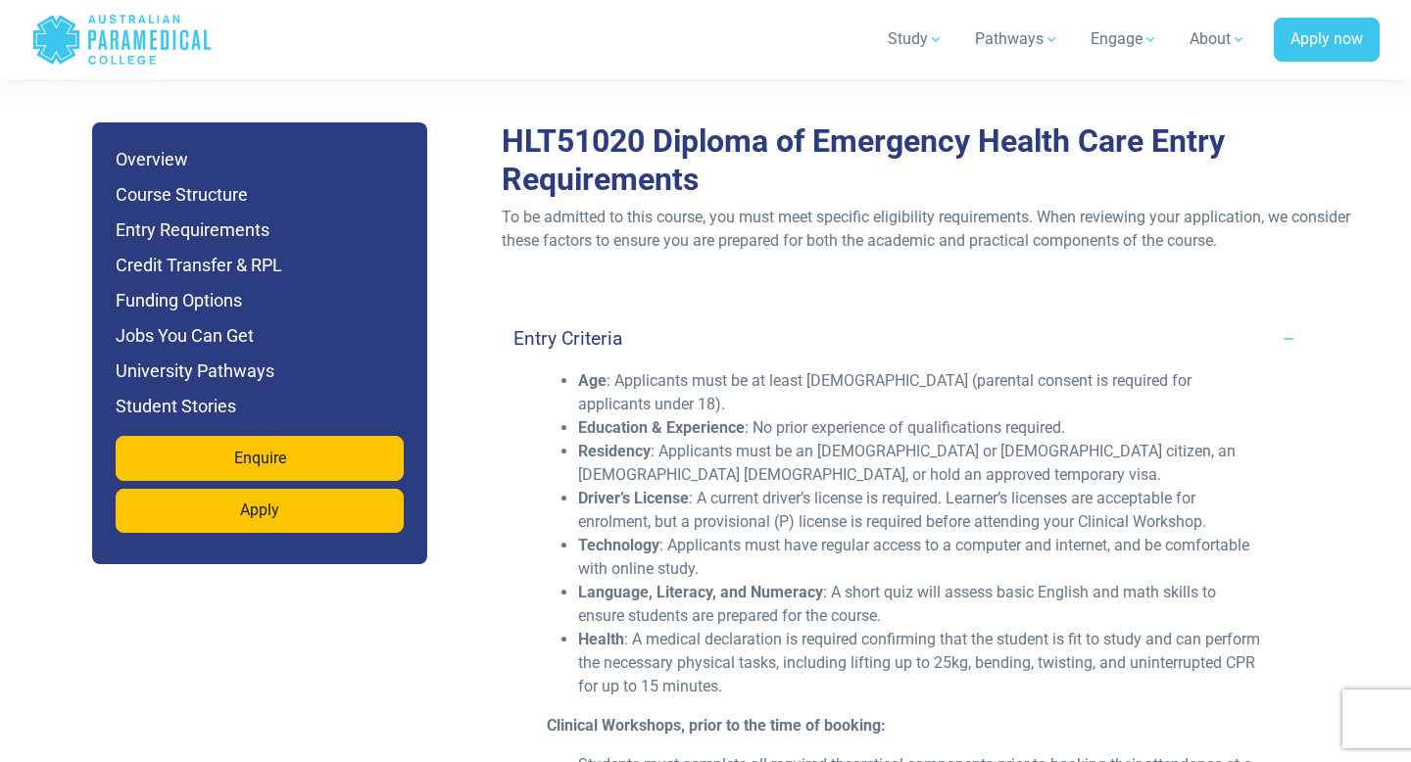
click at [711, 316] on link "Entry Criteria" at bounding box center [905, 339] width 783 height 46
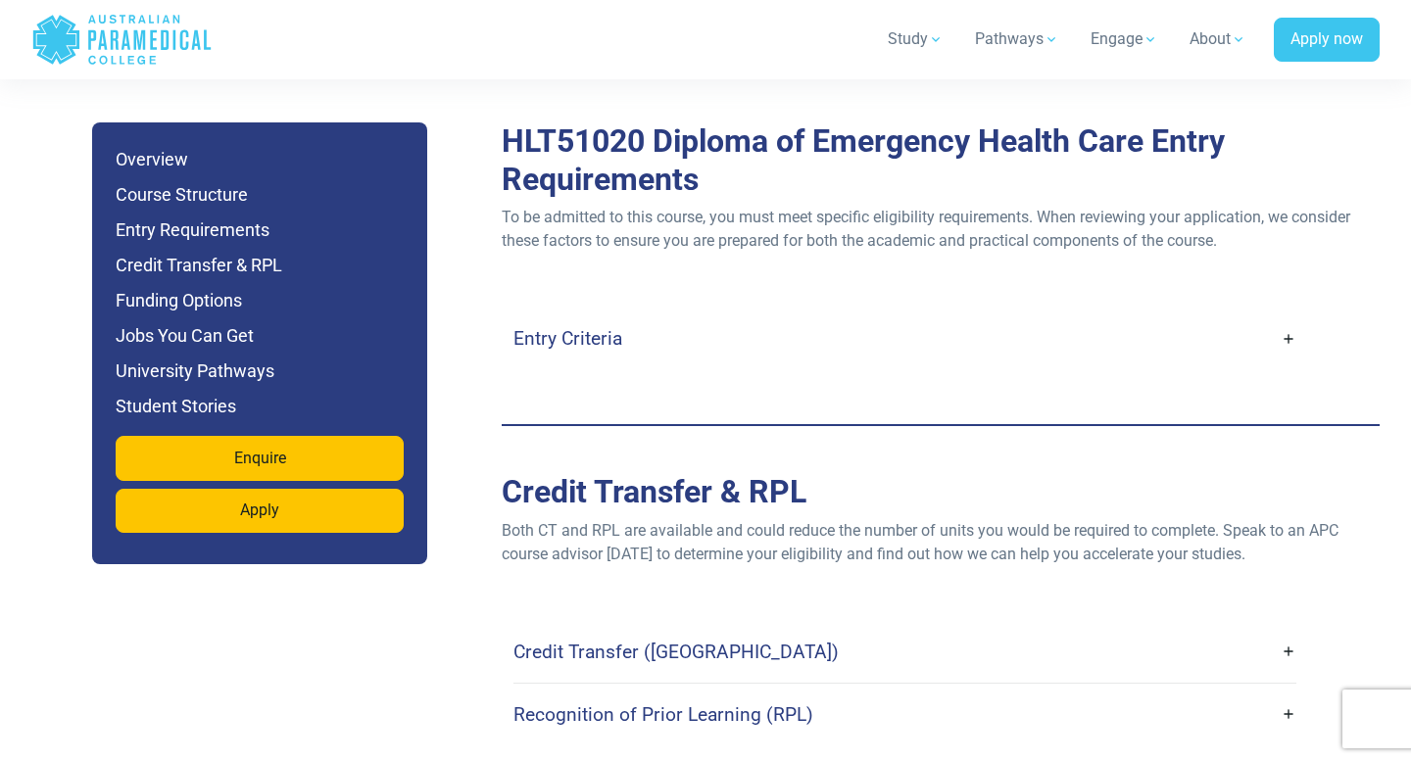
click at [737, 629] on link "Credit Transfer (CT)" at bounding box center [905, 652] width 783 height 46
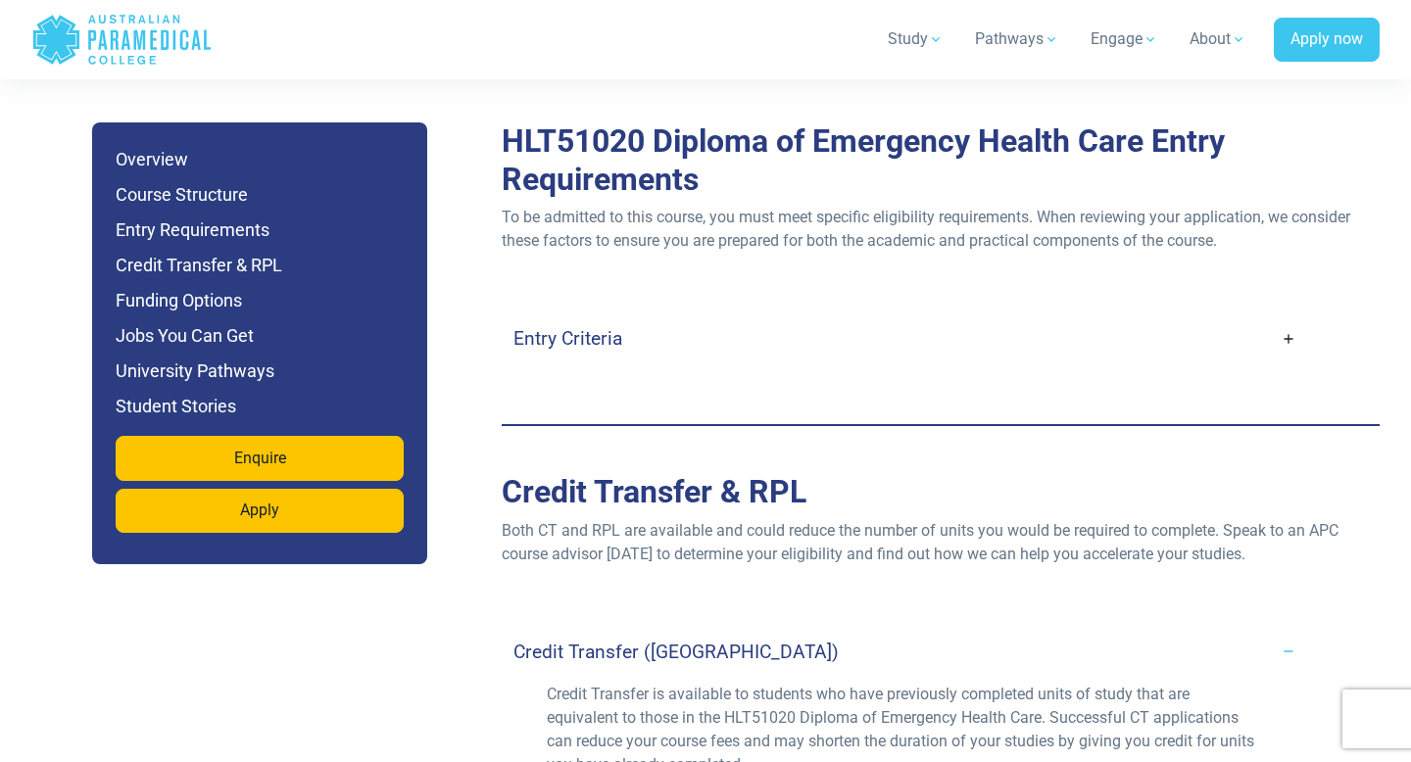
click at [737, 629] on link "Credit Transfer (CT)" at bounding box center [905, 652] width 783 height 46
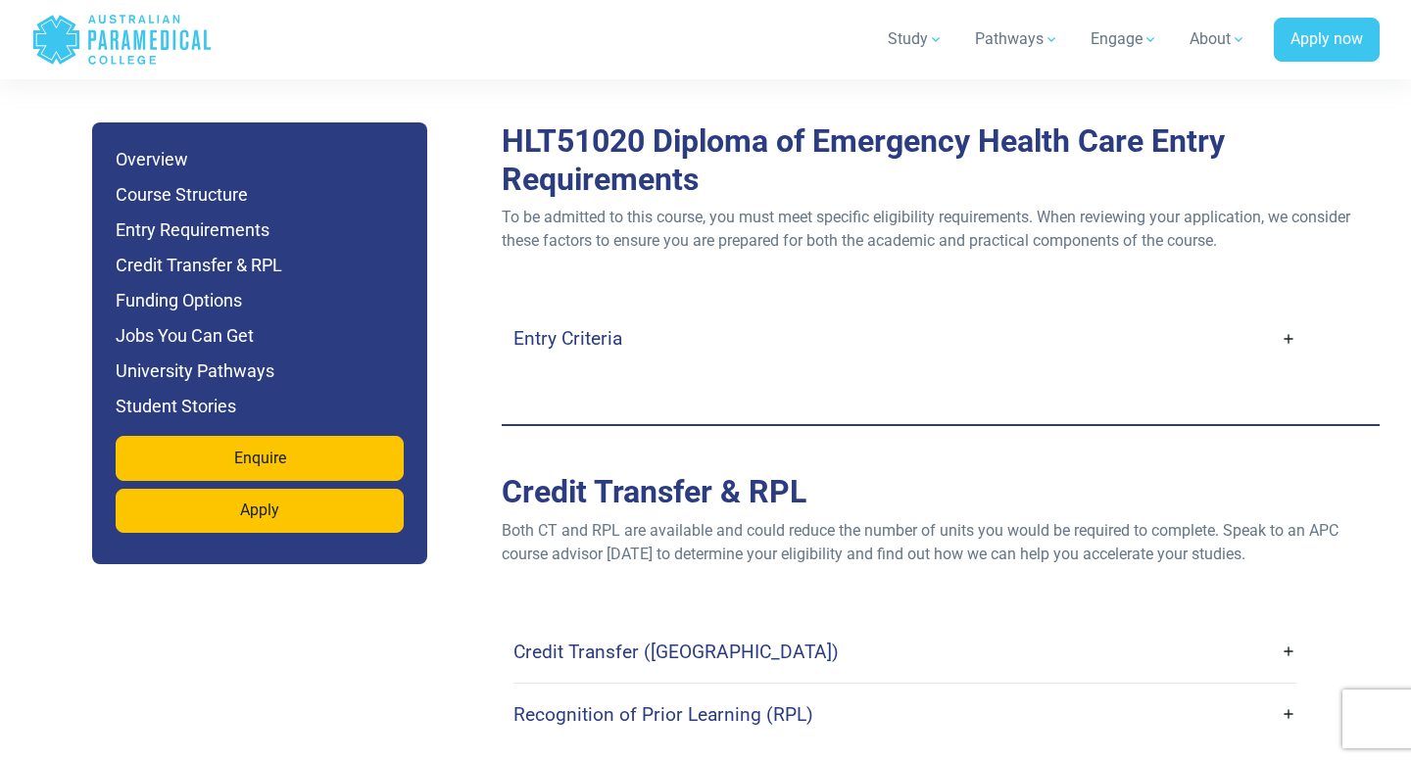
click at [664, 316] on link "Entry Criteria" at bounding box center [905, 339] width 783 height 46
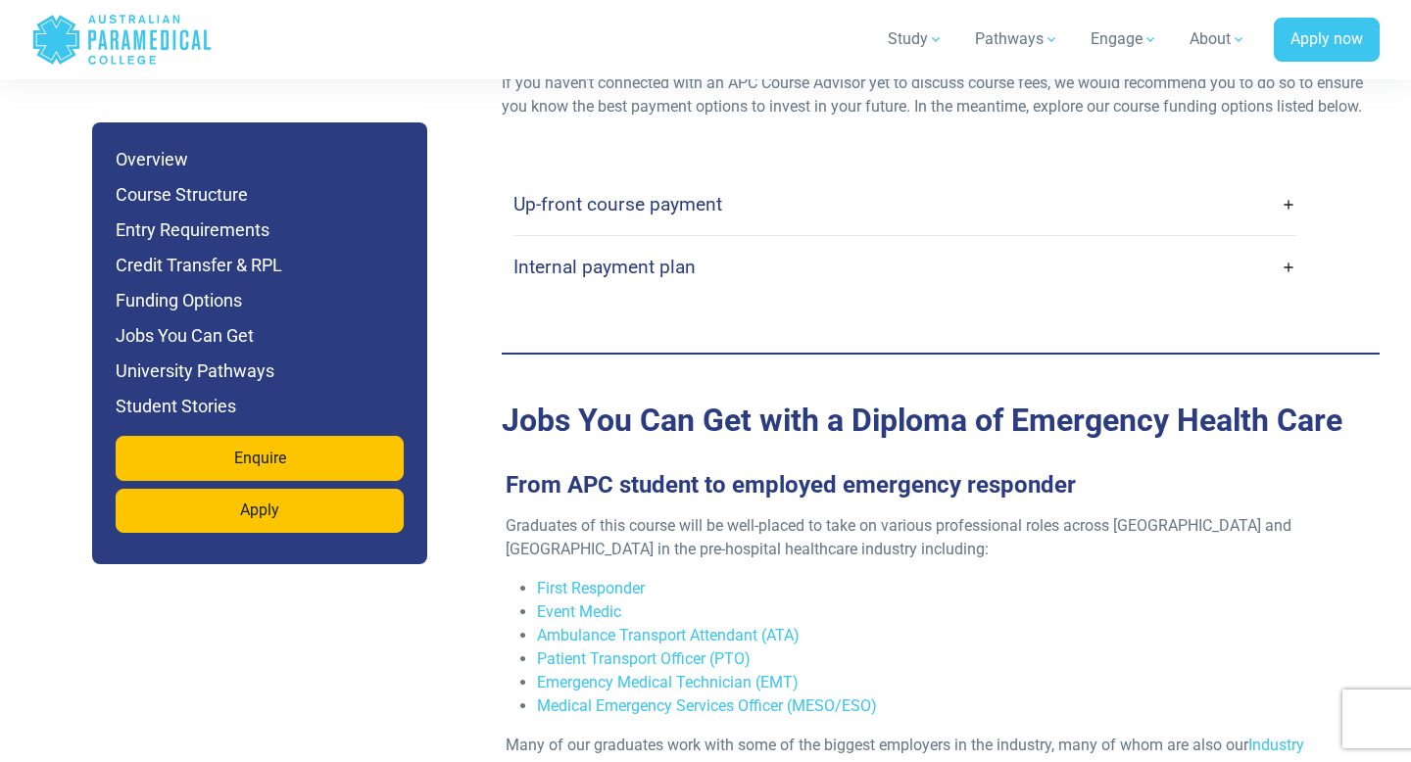
scroll to position [6914, 0]
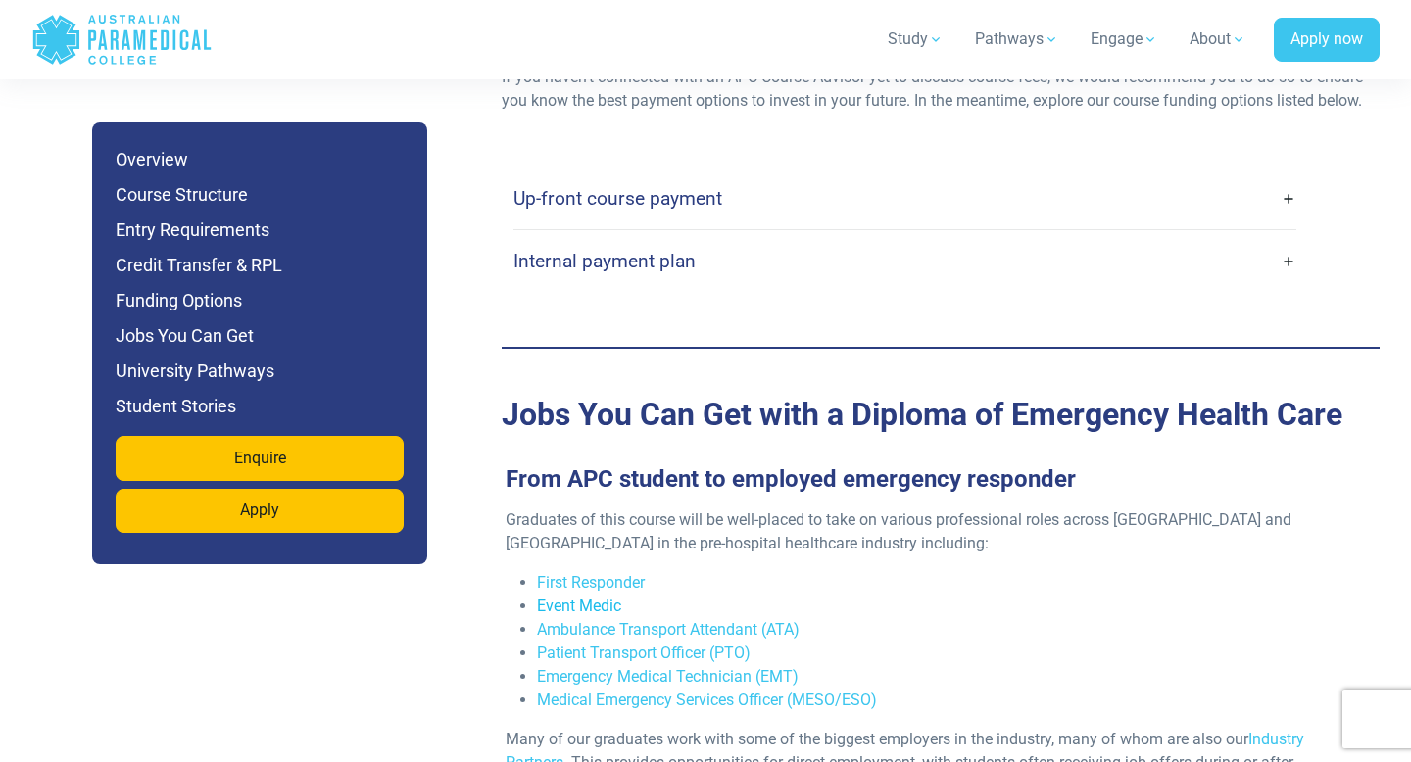
click at [606, 597] on link "Event Medic" at bounding box center [579, 606] width 84 height 19
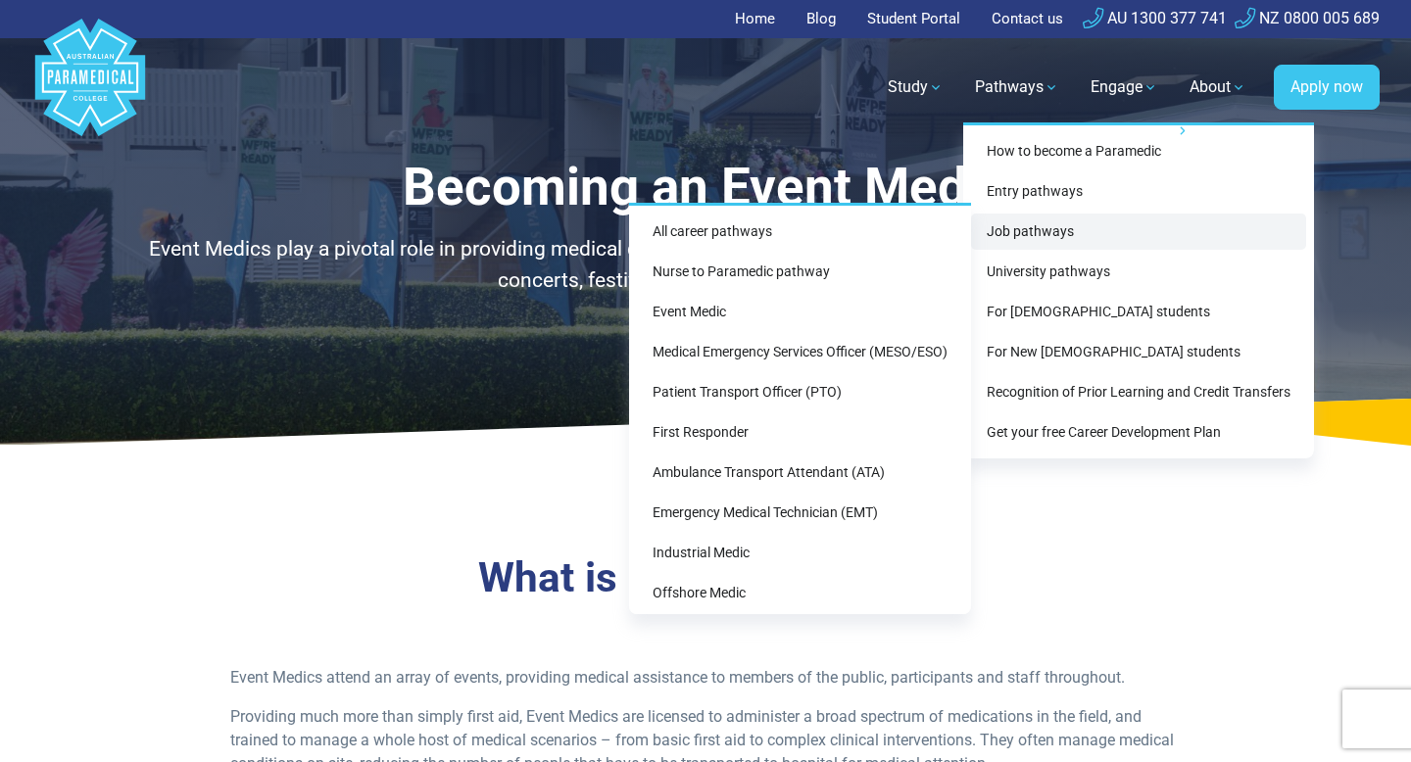
click at [1058, 220] on link "Job pathways" at bounding box center [1138, 232] width 335 height 36
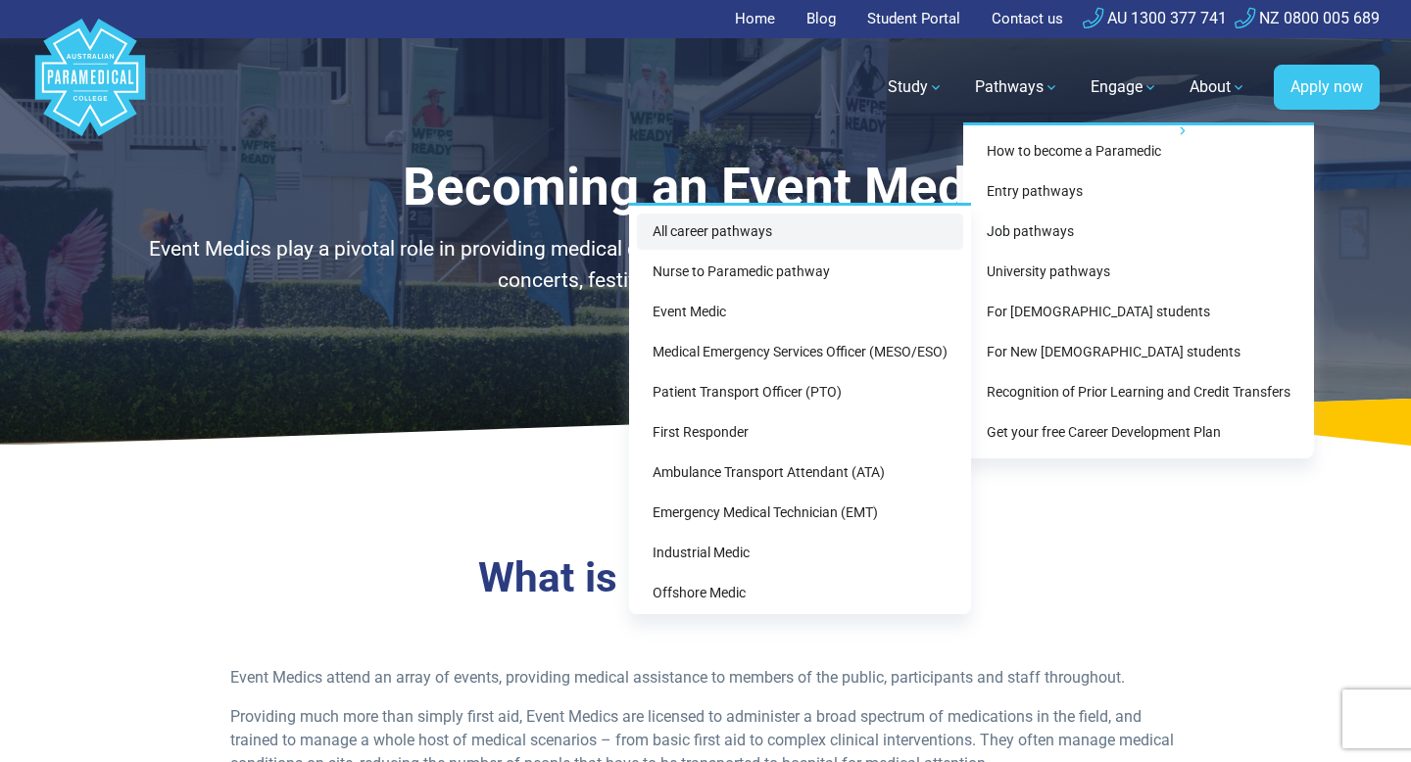
click at [858, 233] on link "All career pathways" at bounding box center [800, 232] width 326 height 36
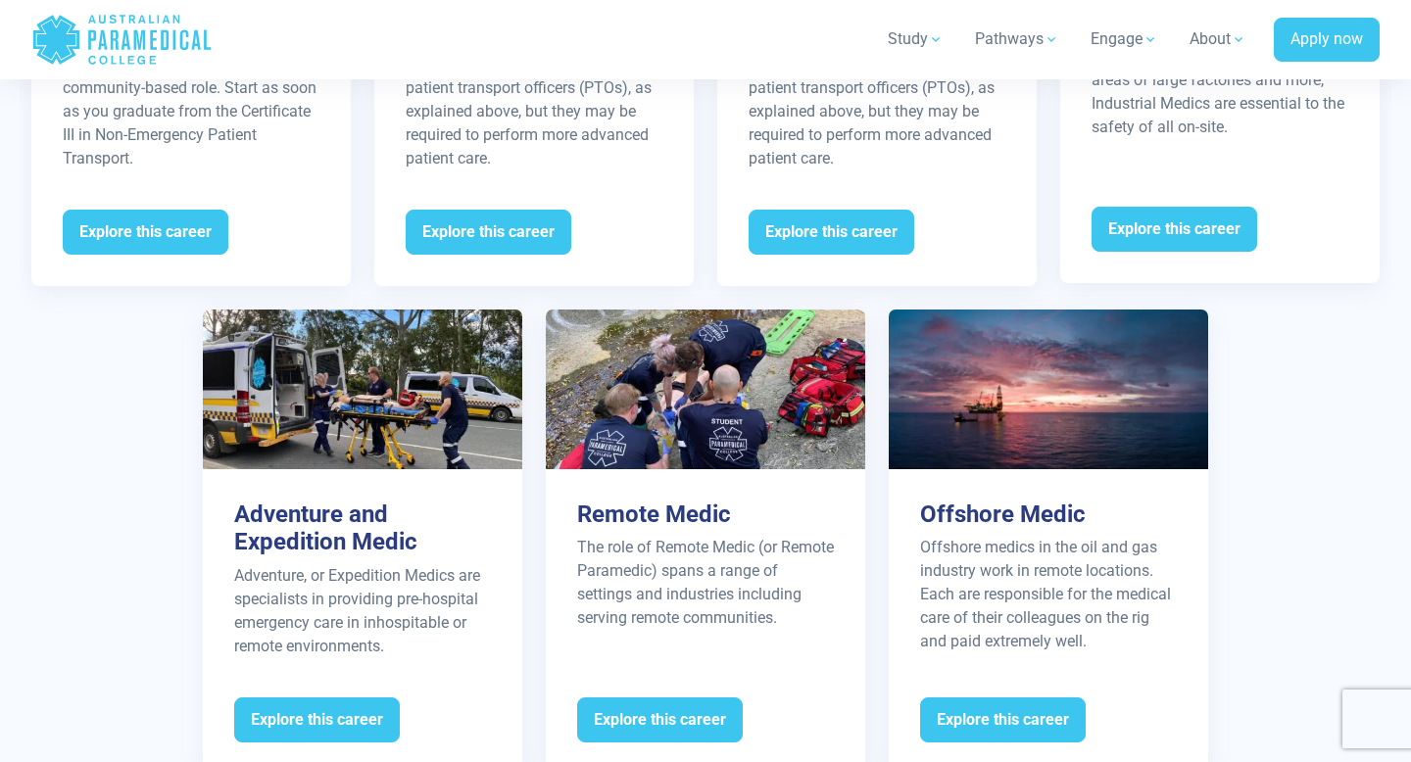
scroll to position [2938, 0]
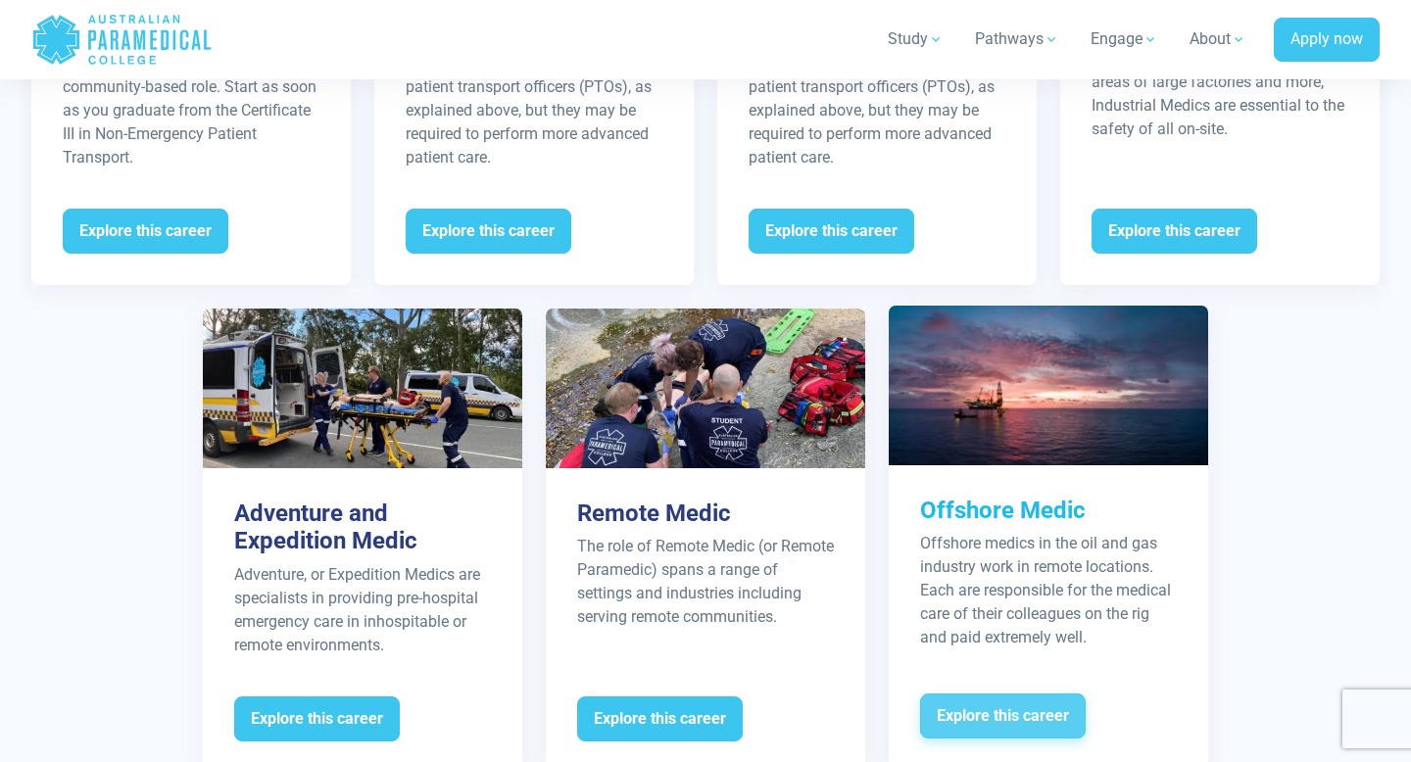
click at [1029, 694] on span "Explore this career" at bounding box center [1003, 716] width 166 height 45
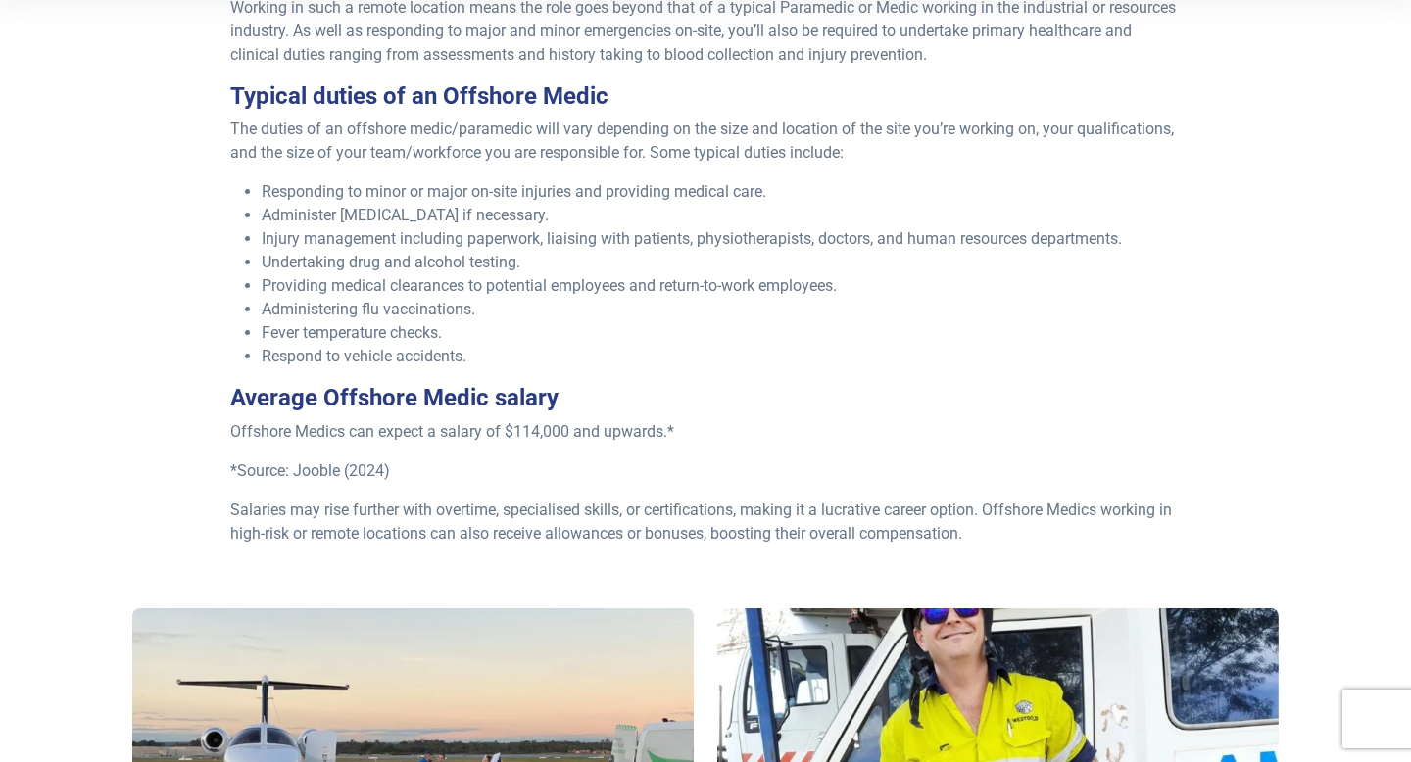
scroll to position [830, 0]
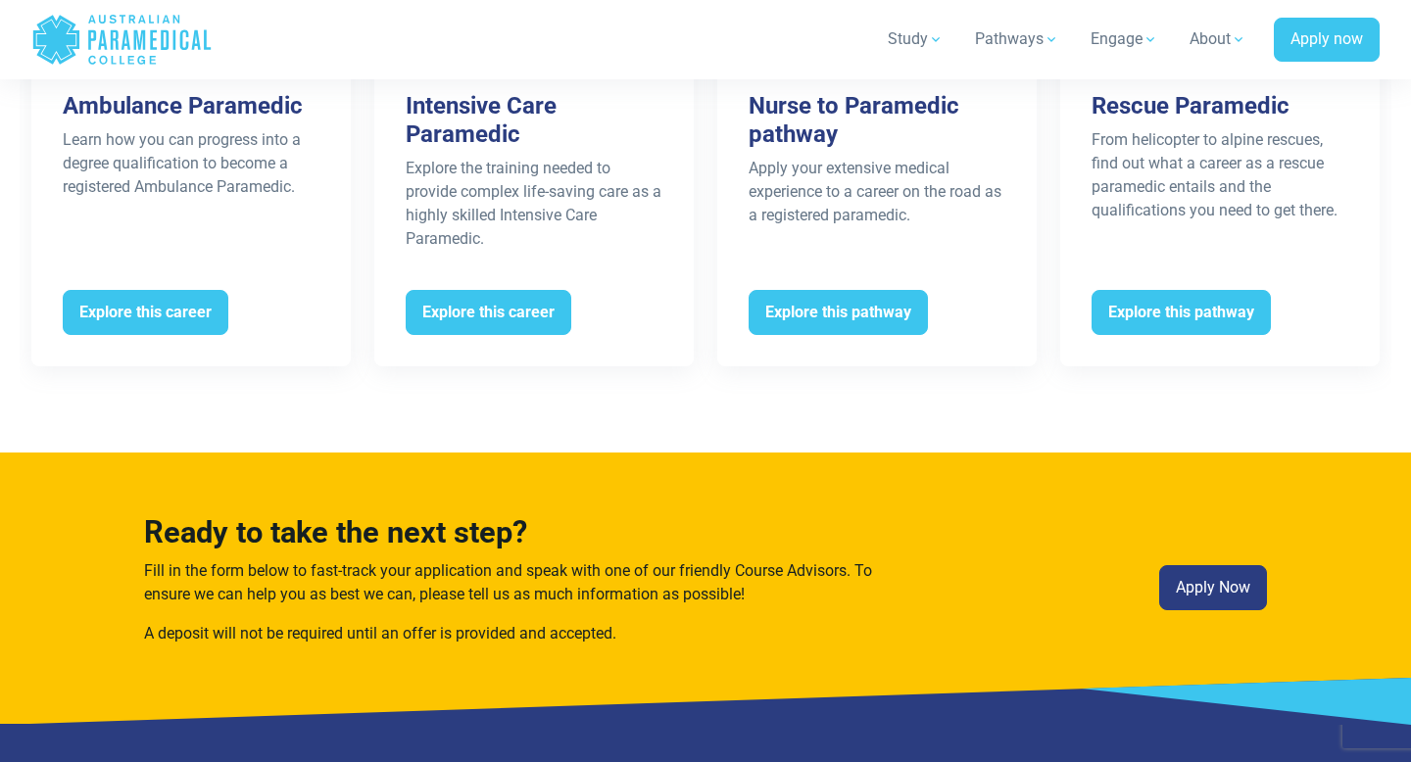
scroll to position [4109, 0]
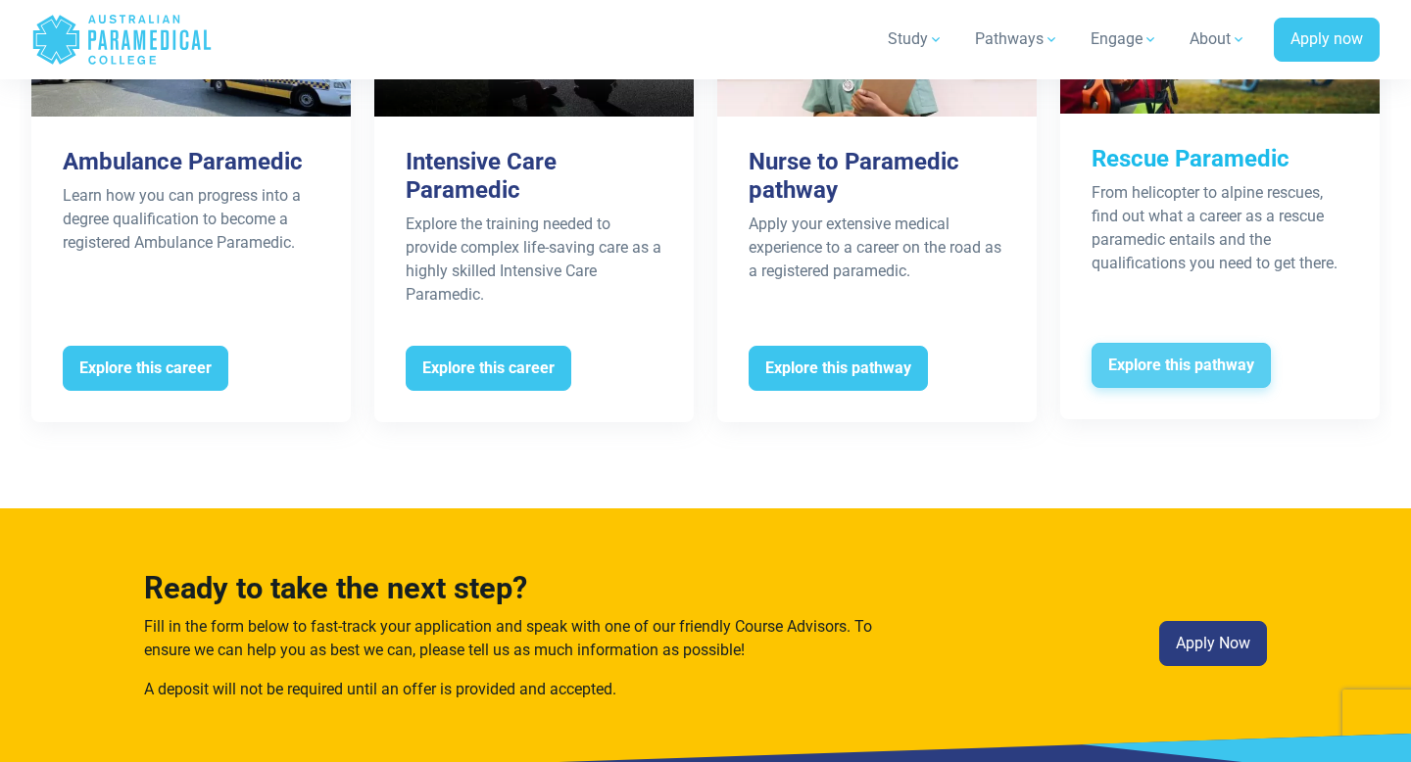
click at [1181, 345] on span "Explore this pathway" at bounding box center [1181, 365] width 179 height 45
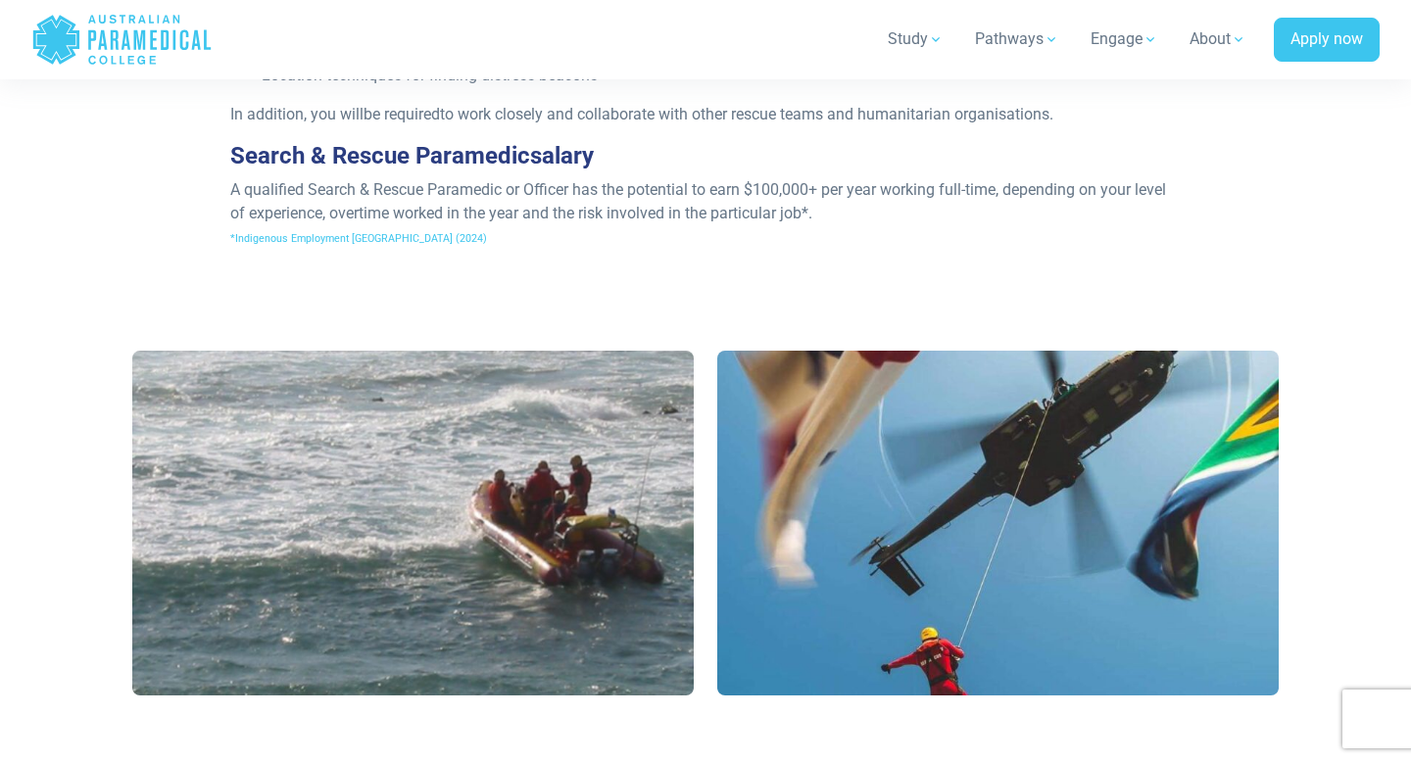
scroll to position [1802, 0]
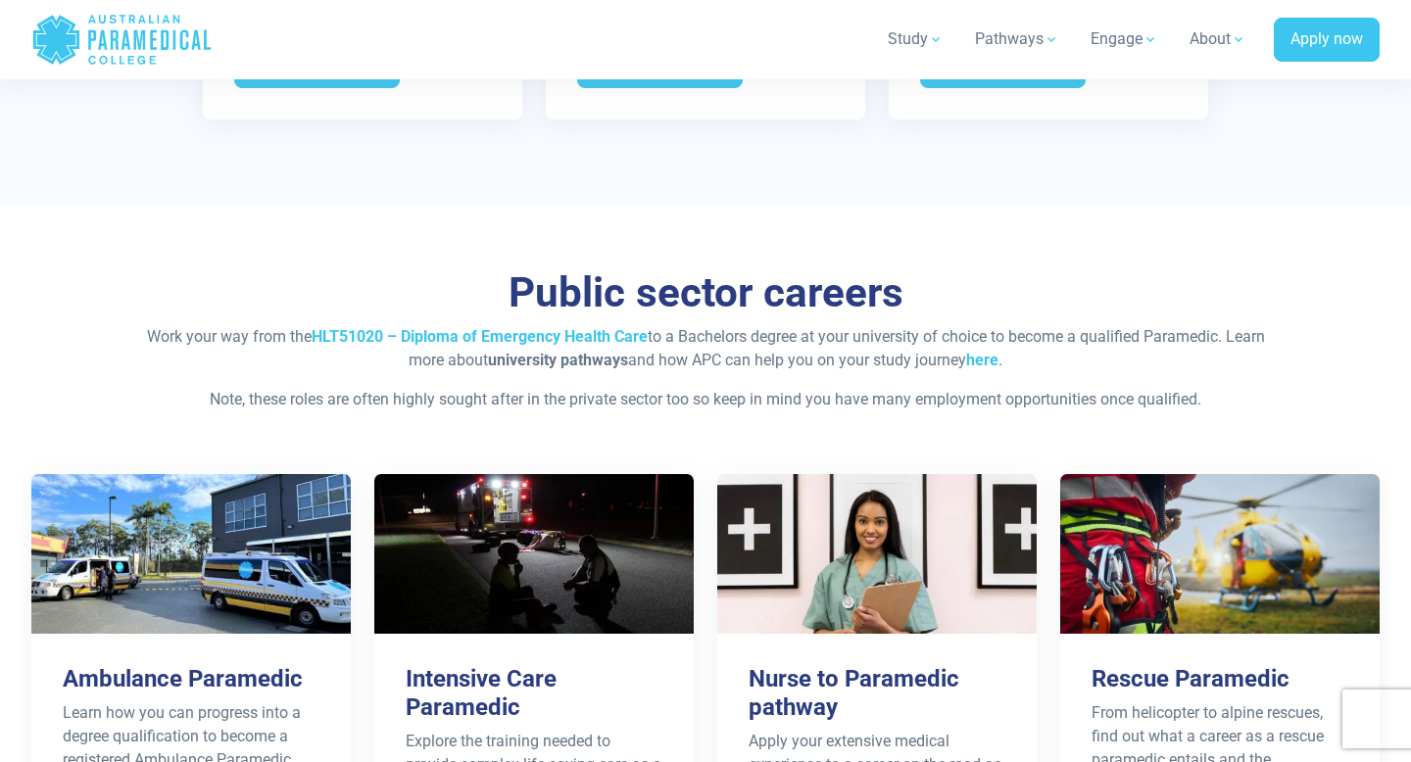
scroll to position [3667, 0]
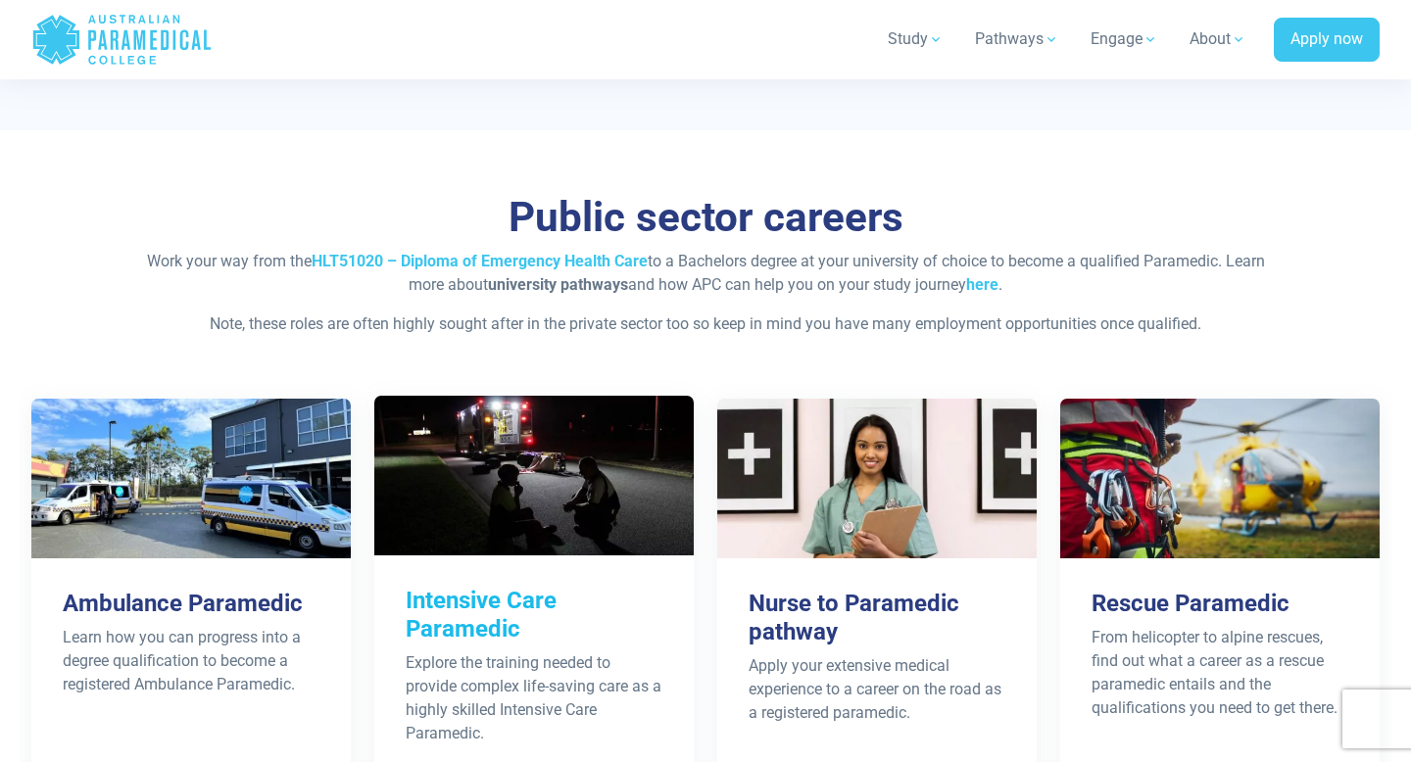
click at [578, 593] on div "Intensive Care Paramedic Explore the training needed to provide complex life-sa…" at bounding box center [533, 666] width 319 height 221
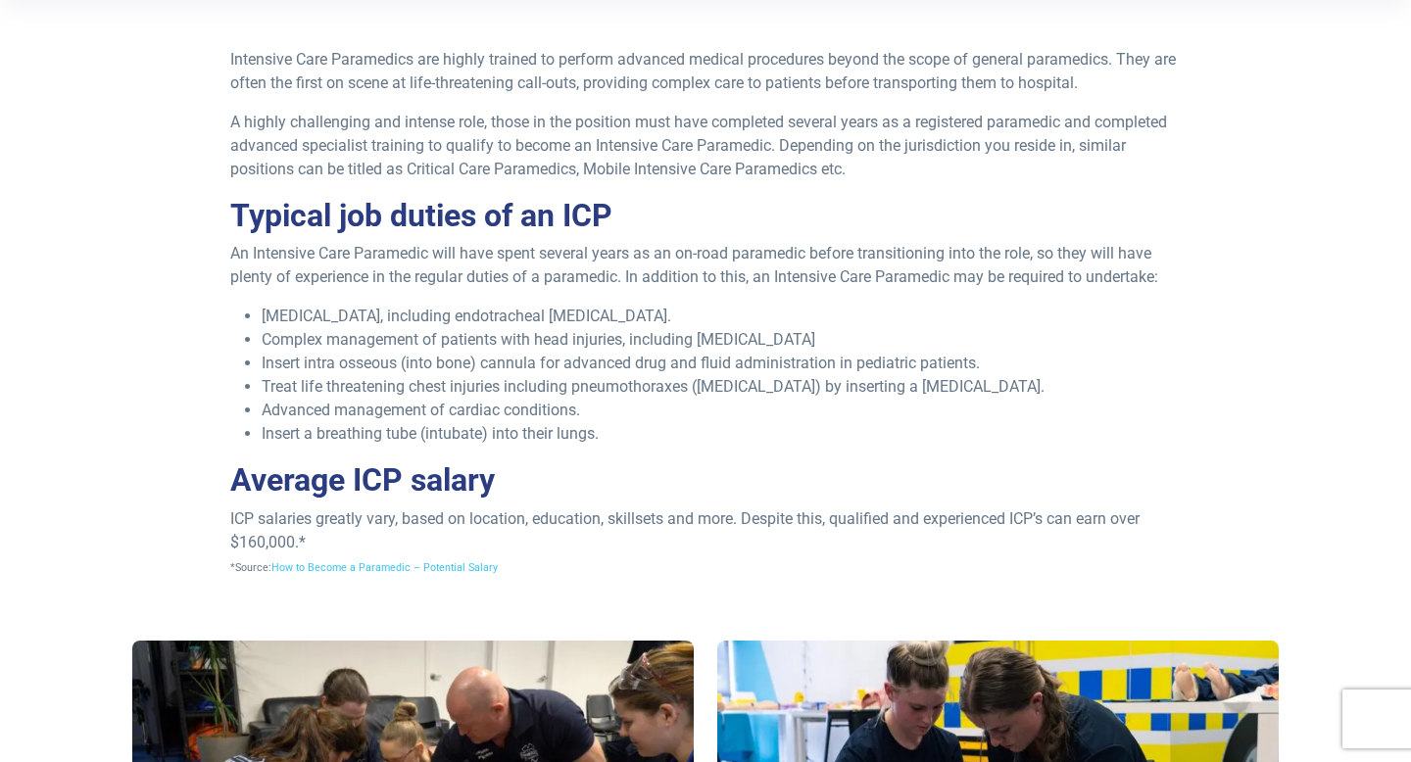
scroll to position [621, 0]
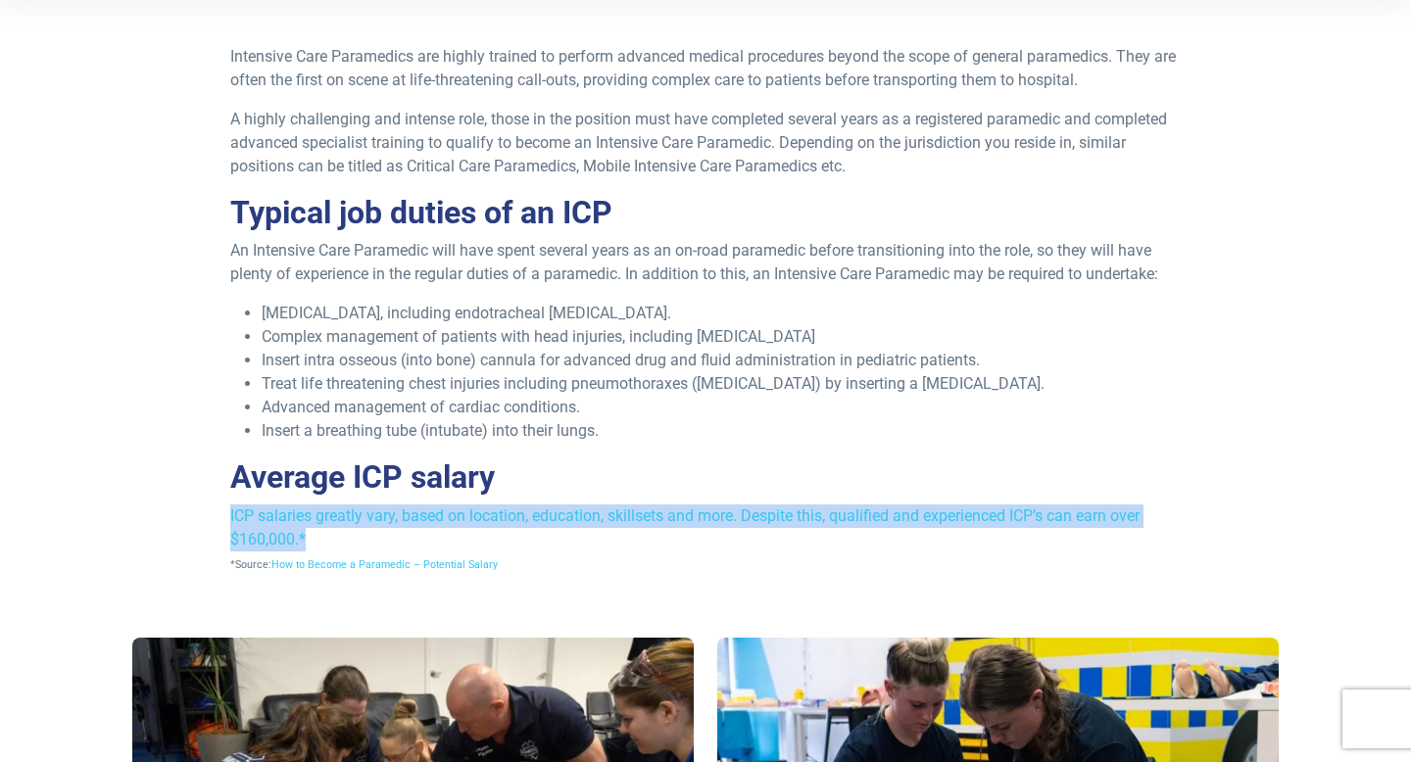
drag, startPoint x: 219, startPoint y: 509, endPoint x: 324, endPoint y: 545, distance: 111.9
click at [324, 545] on div "Intensive Care Paramedics are highly trained to perform advanced medical proced…" at bounding box center [706, 318] width 975 height 546
click at [337, 540] on p "ICP salaries greatly vary, based on location, education, skillsets and more. De…" at bounding box center [706, 540] width 952 height 71
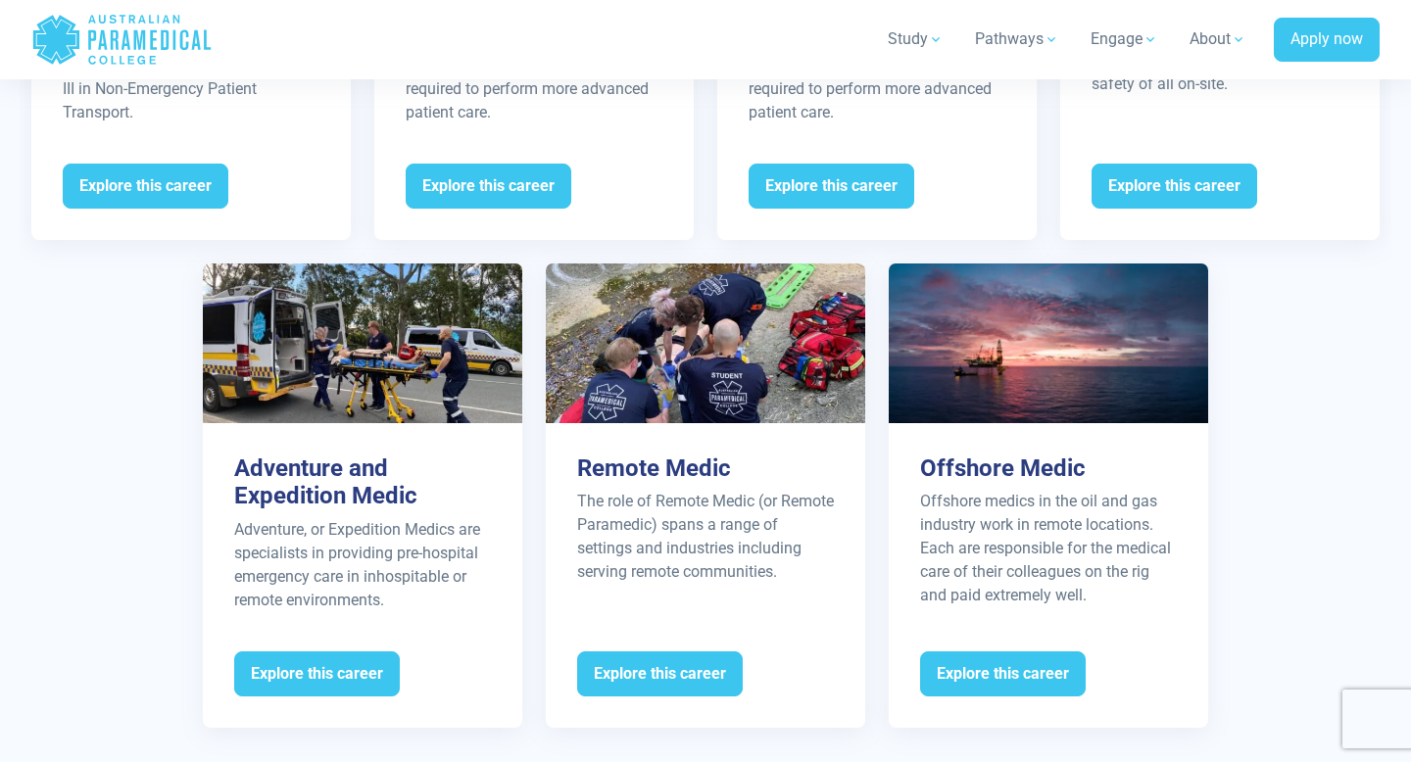
scroll to position [2963, 0]
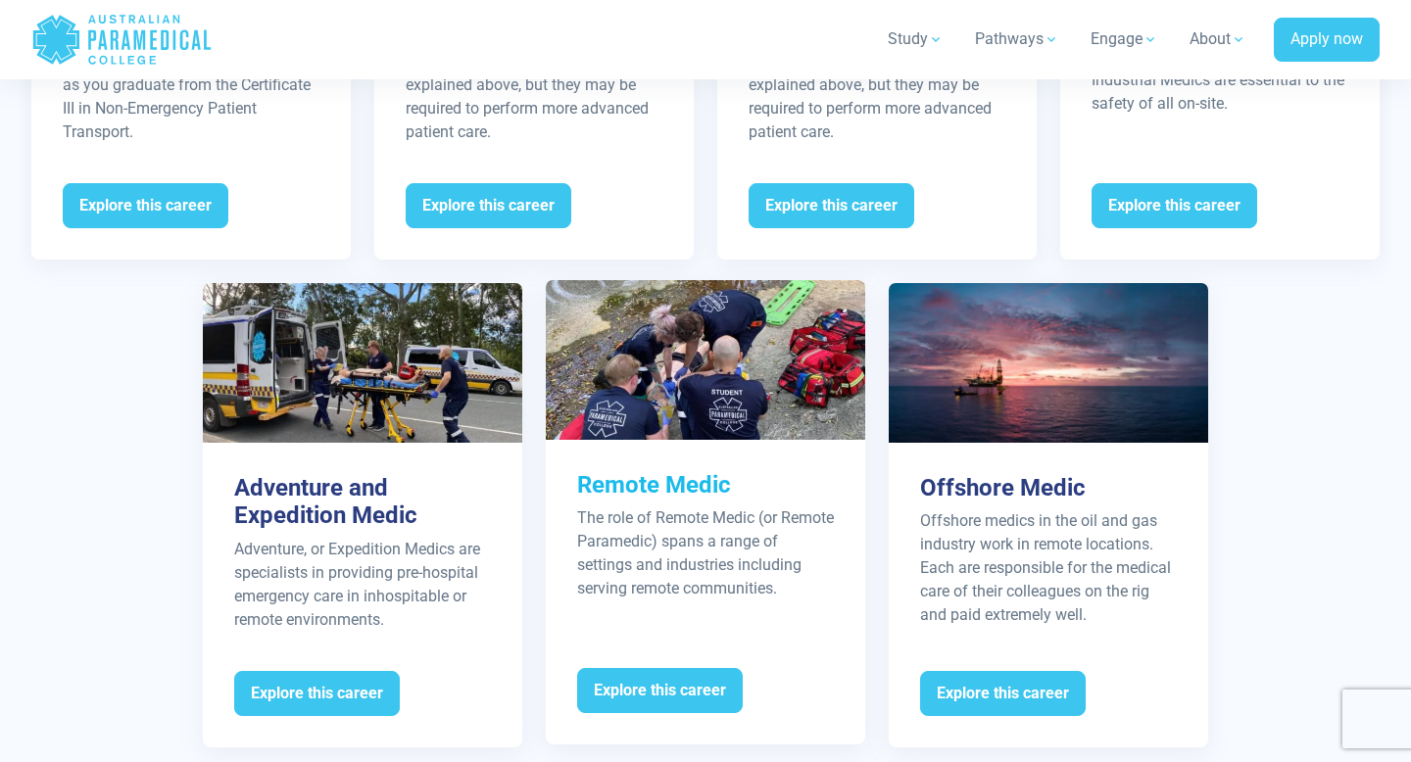
click at [675, 563] on div "The role of Remote Medic (or Remote Paramedic) spans a range of settings and in…" at bounding box center [705, 554] width 257 height 94
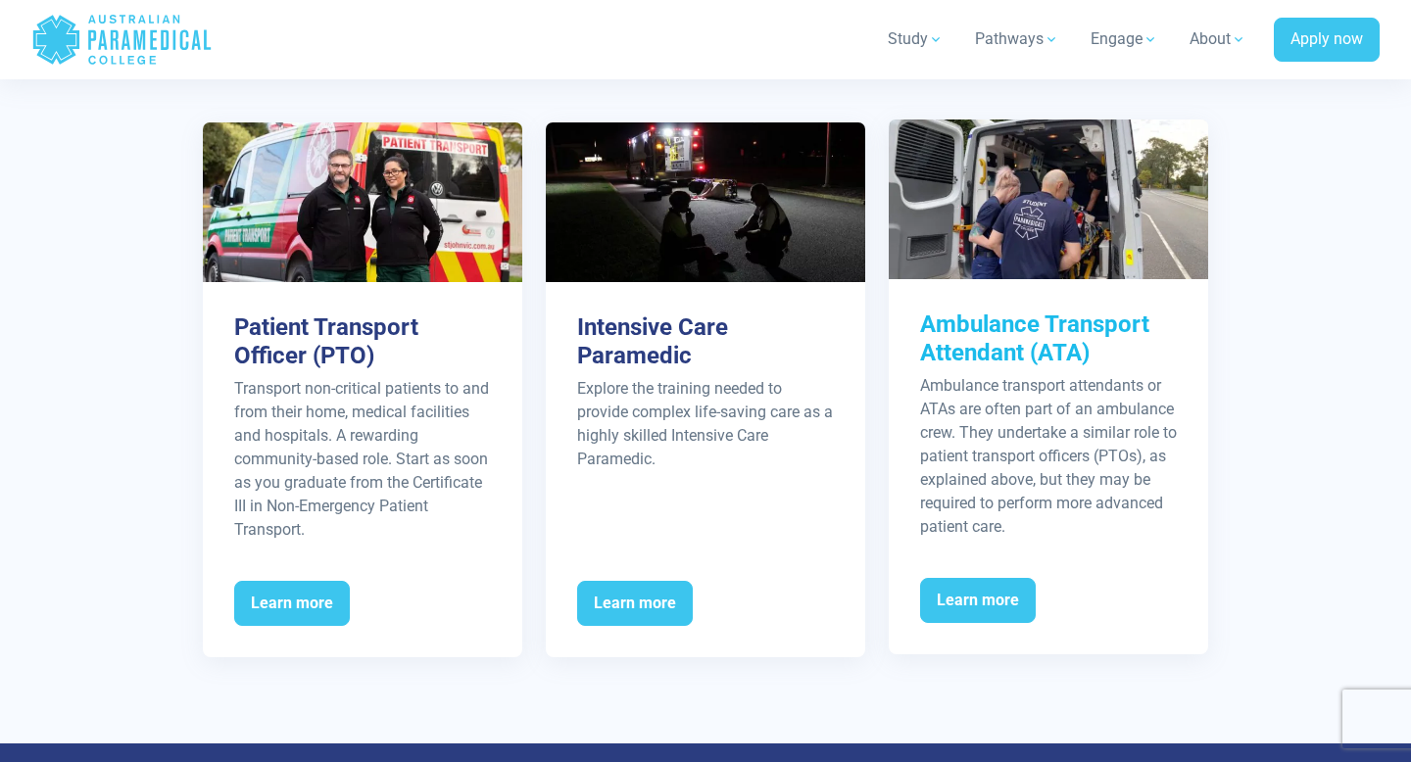
scroll to position [3218, 0]
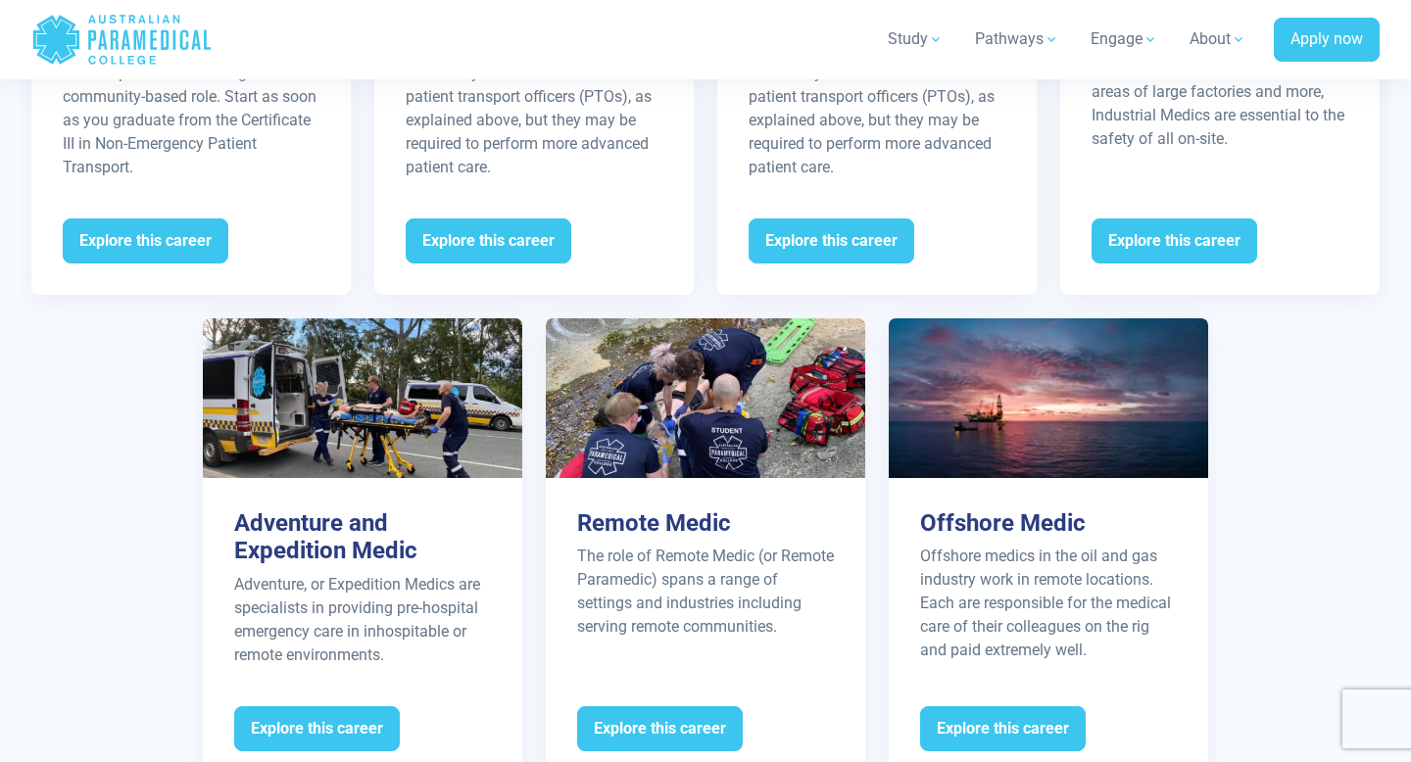
scroll to position [2967, 0]
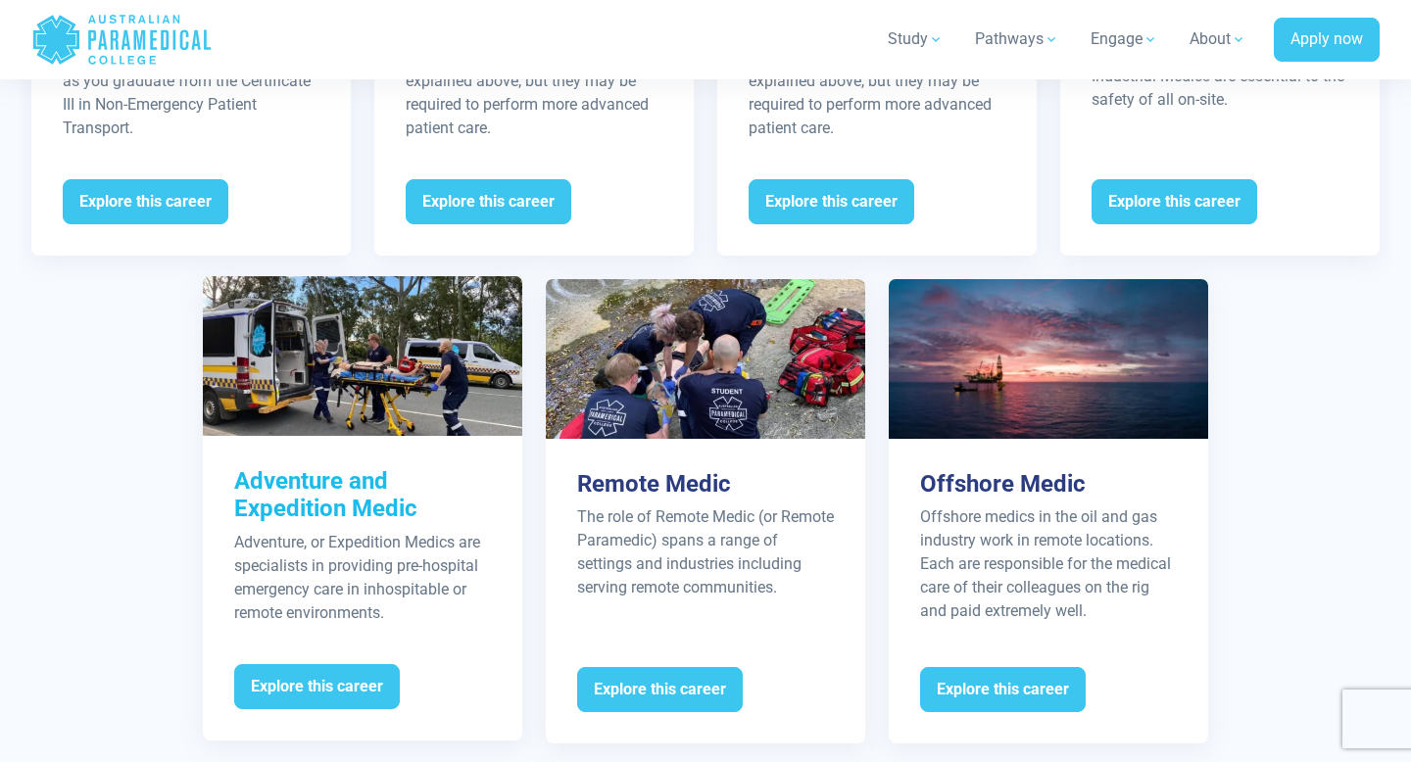
click at [300, 531] on div "Adventure, or Expedition Medics are specialists in providing pre-hospital emerg…" at bounding box center [362, 578] width 257 height 94
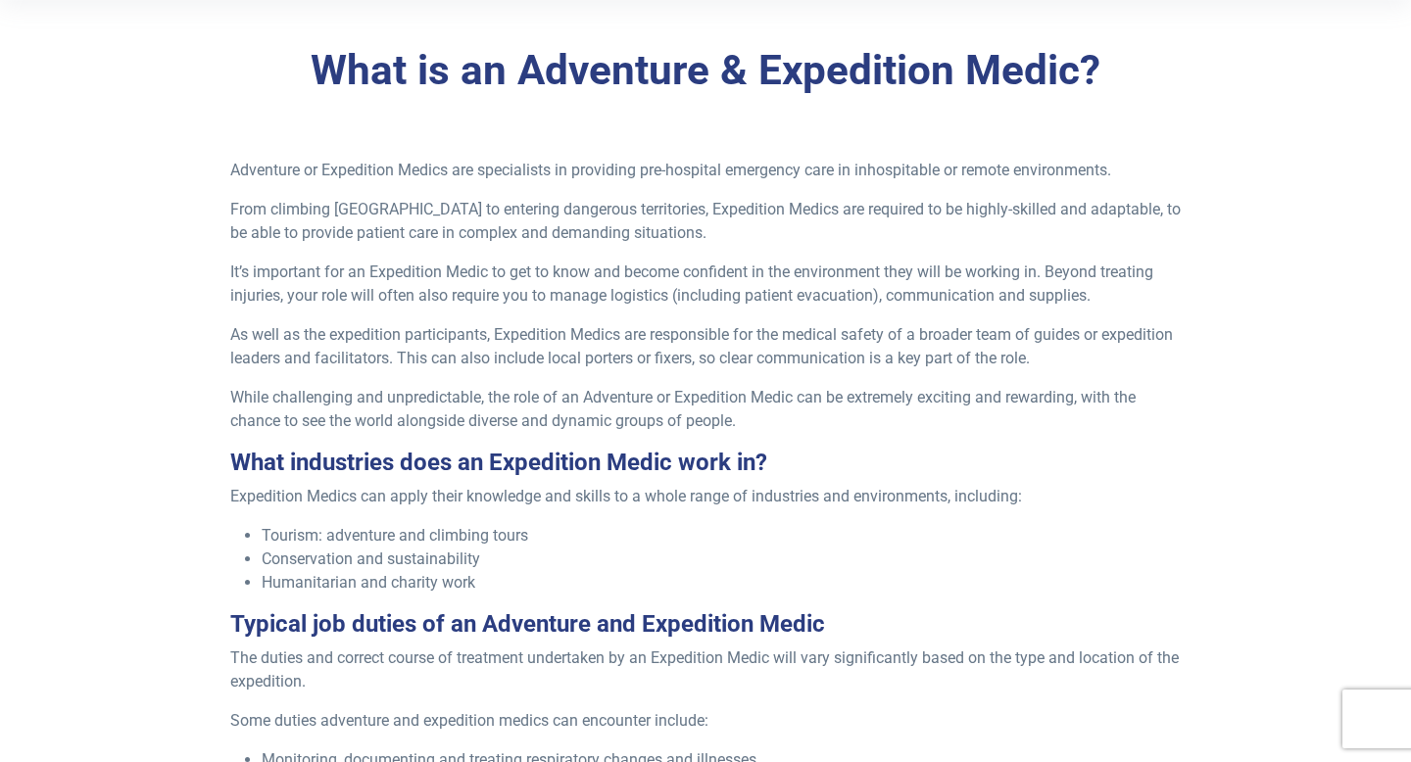
scroll to position [509, 0]
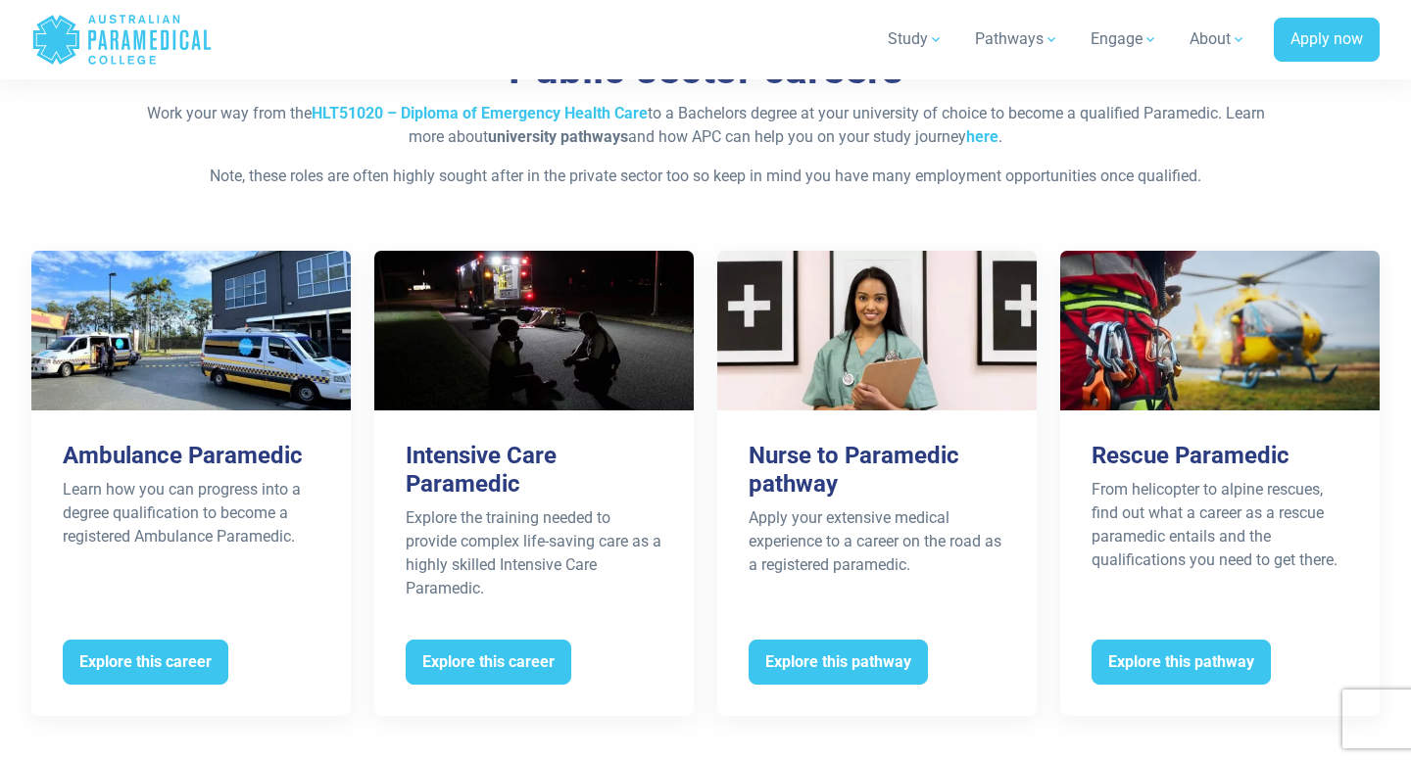
scroll to position [3817, 0]
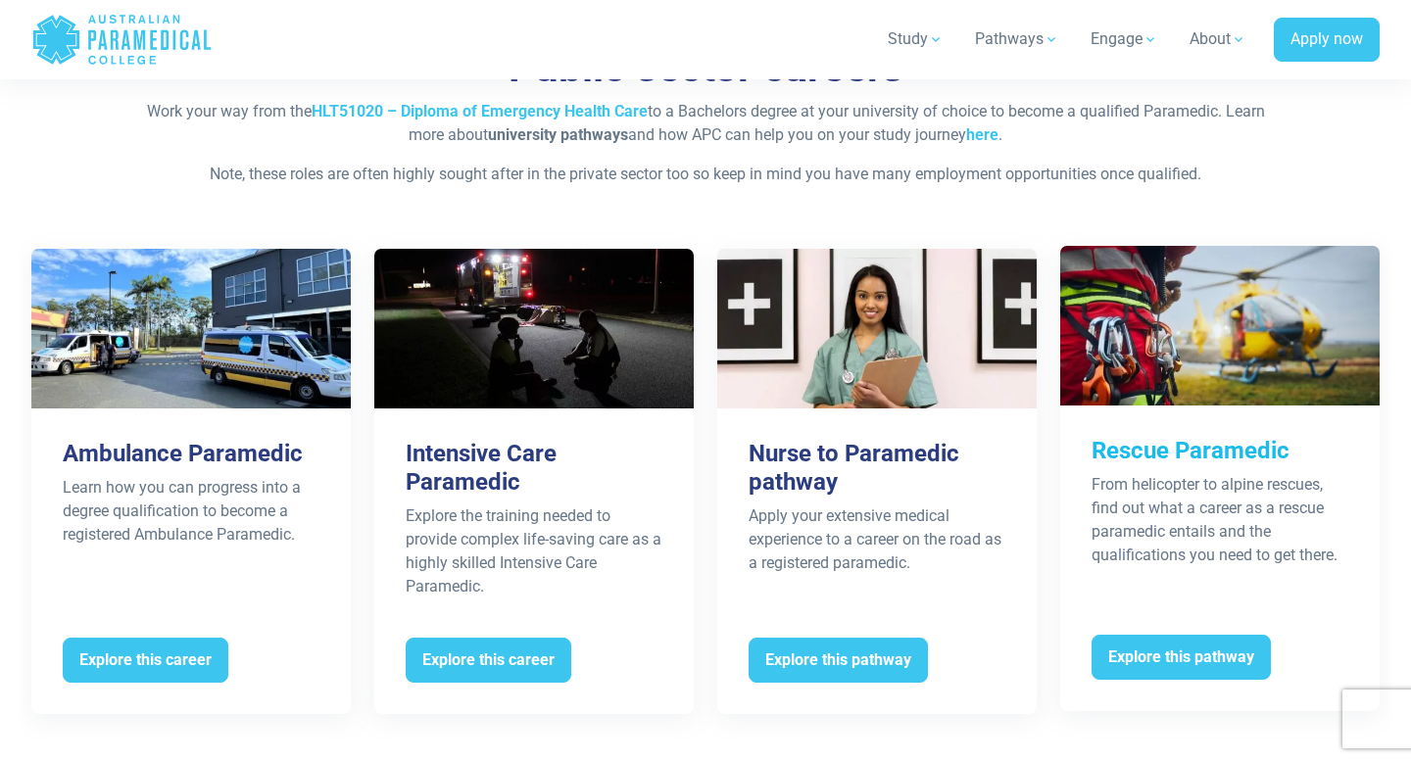
click at [1151, 594] on div "Rescue Paramedic From helicopter to alpine rescues, find out what a career as a…" at bounding box center [1219, 516] width 319 height 221
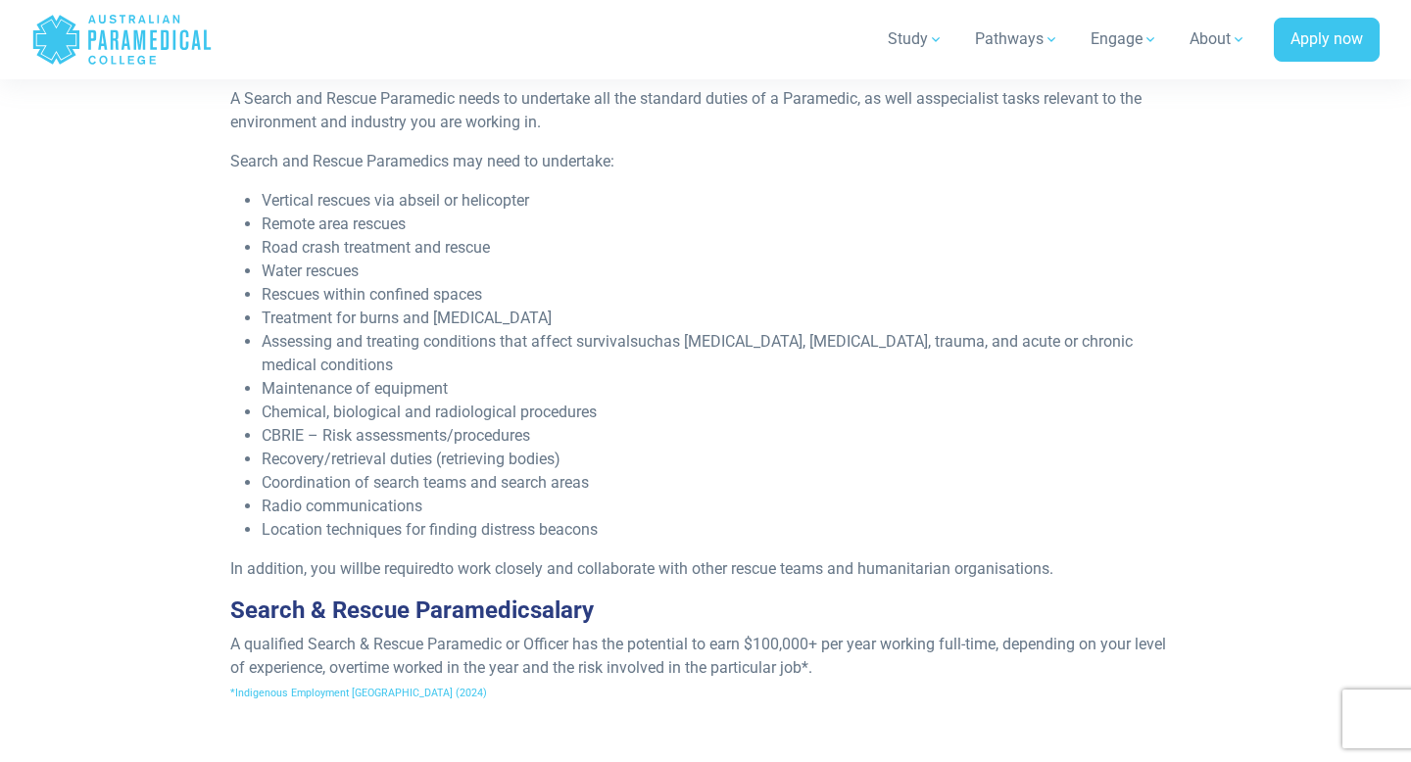
scroll to position [1343, 0]
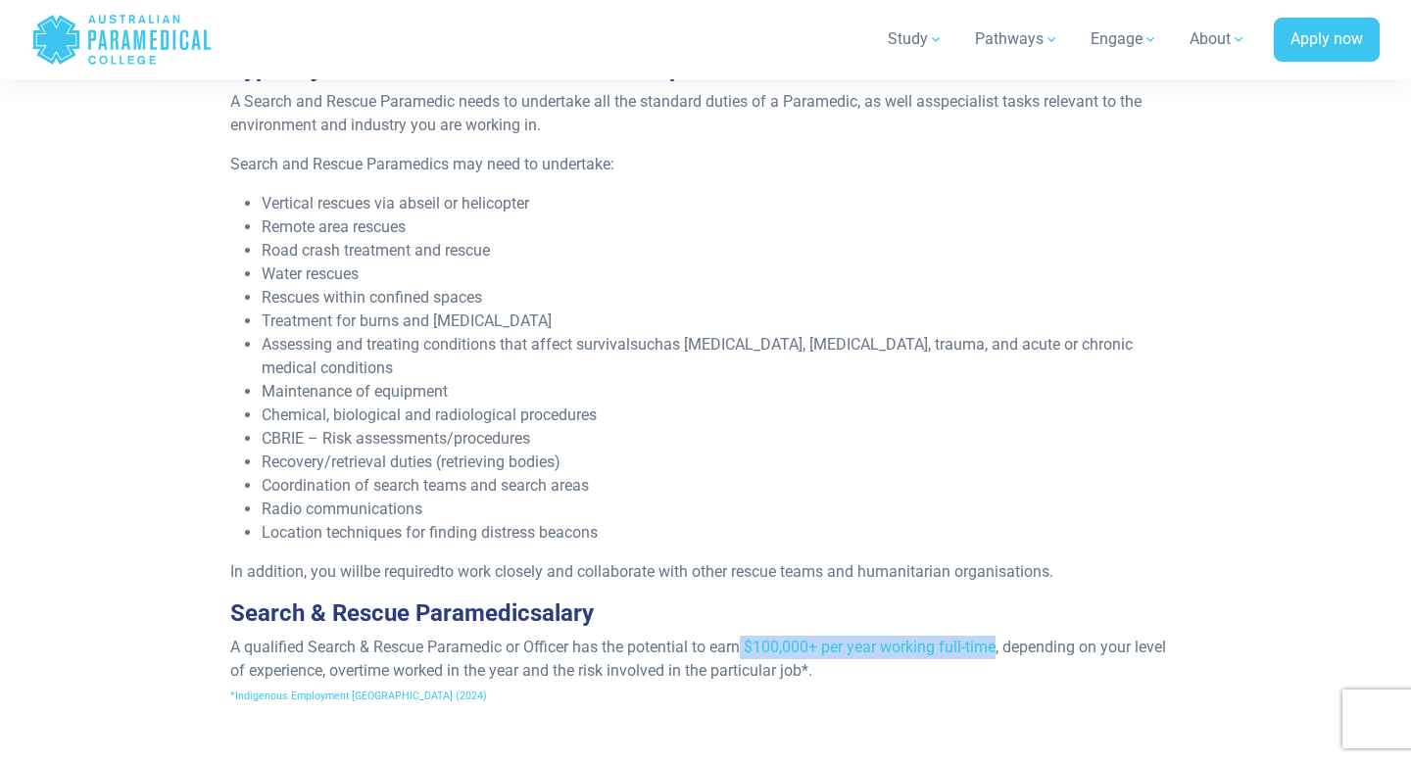
drag, startPoint x: 742, startPoint y: 639, endPoint x: 1000, endPoint y: 645, distance: 257.8
click at [1000, 645] on span "A qualified Search & Rescue Paramedic or Officer has the potential to earn $100…" at bounding box center [698, 659] width 936 height 42
click at [851, 685] on p "A qualified Search & Rescue Paramedic or Officer has the potential to earn $100…" at bounding box center [706, 671] width 952 height 71
drag, startPoint x: 750, startPoint y: 645, endPoint x: 993, endPoint y: 643, distance: 243.0
click at [993, 643] on span "A qualified Search & Rescue Paramedic or Officer has the potential to earn $100…" at bounding box center [698, 659] width 936 height 42
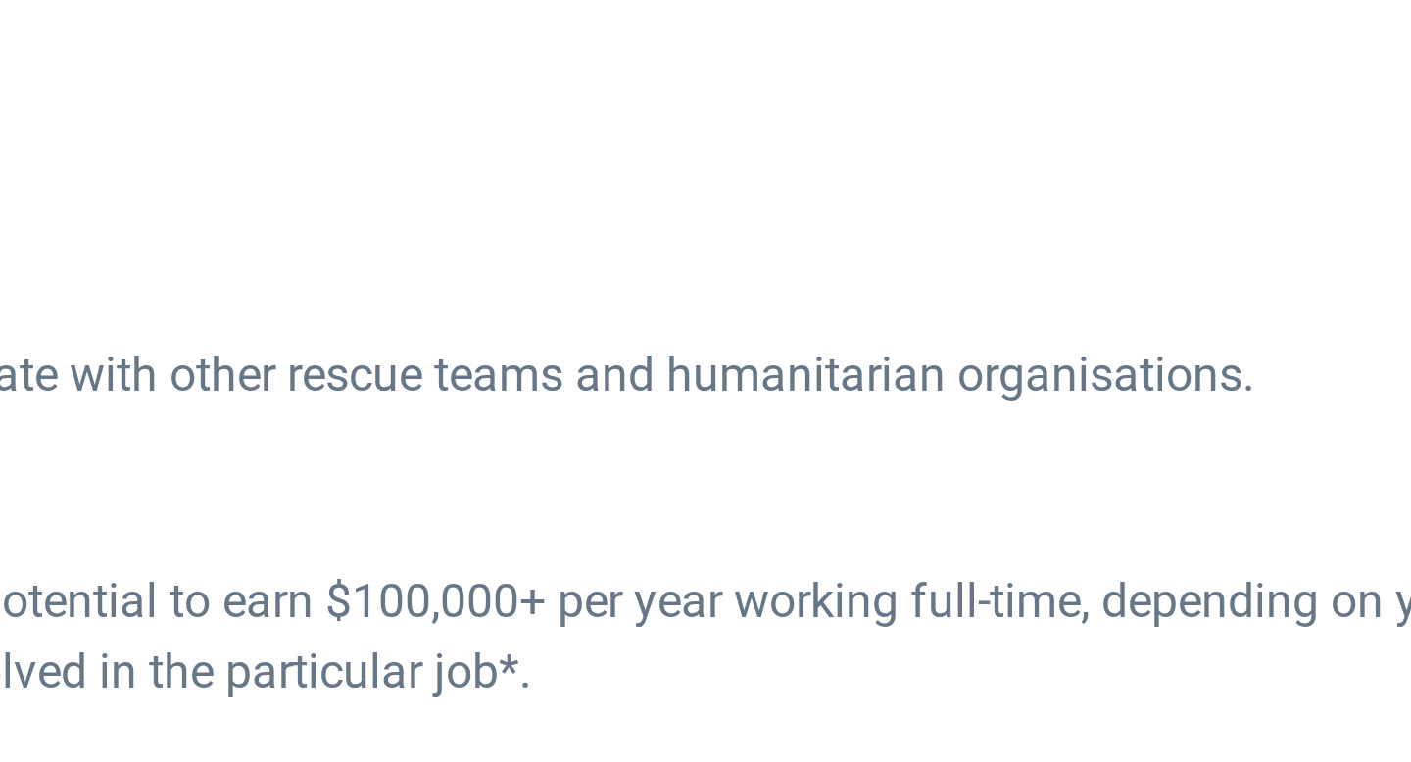
click at [921, 630] on div "Search & Rescue Paramedics or Rescue Medics are experts in emergency response a…" at bounding box center [706, 23] width 975 height 1398
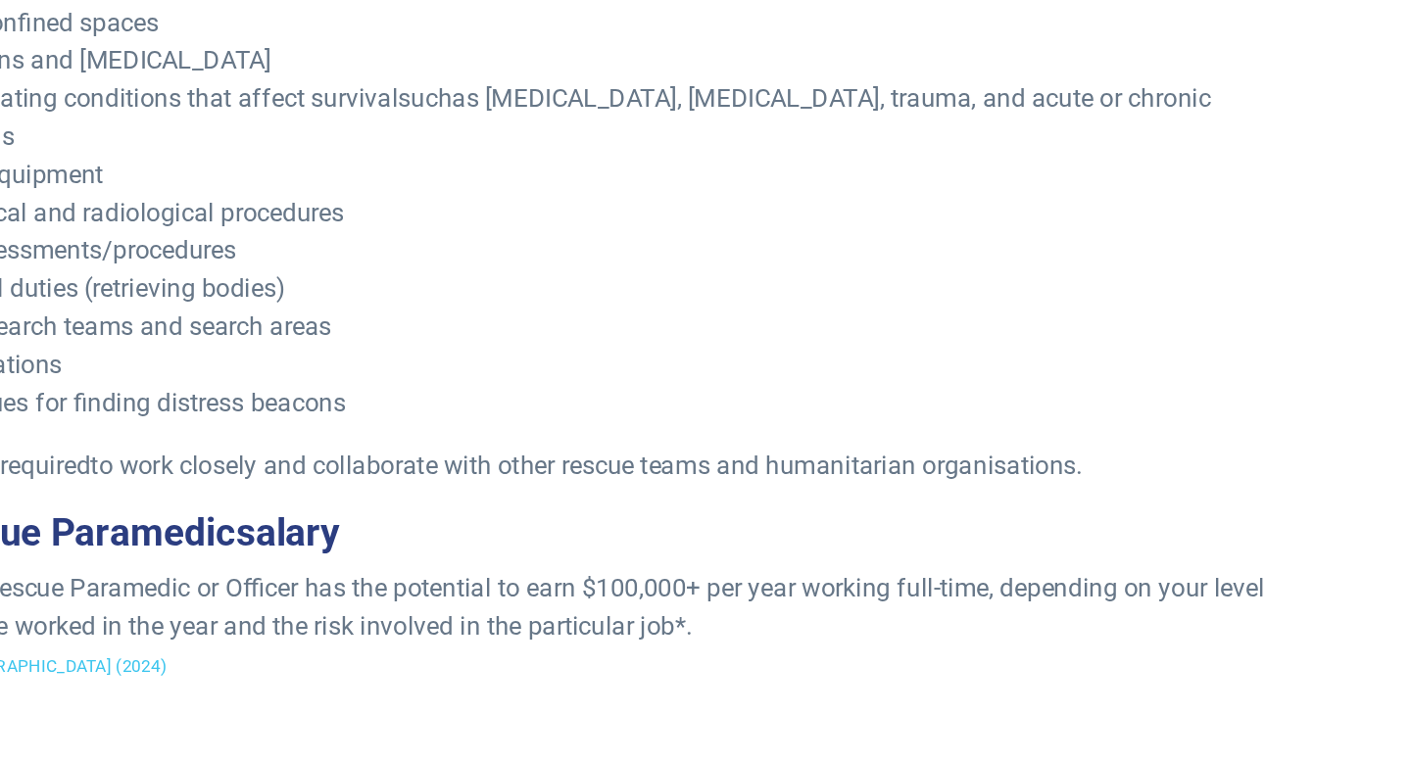
scroll to position [1342, 0]
